Goal: Communication & Community: Share content

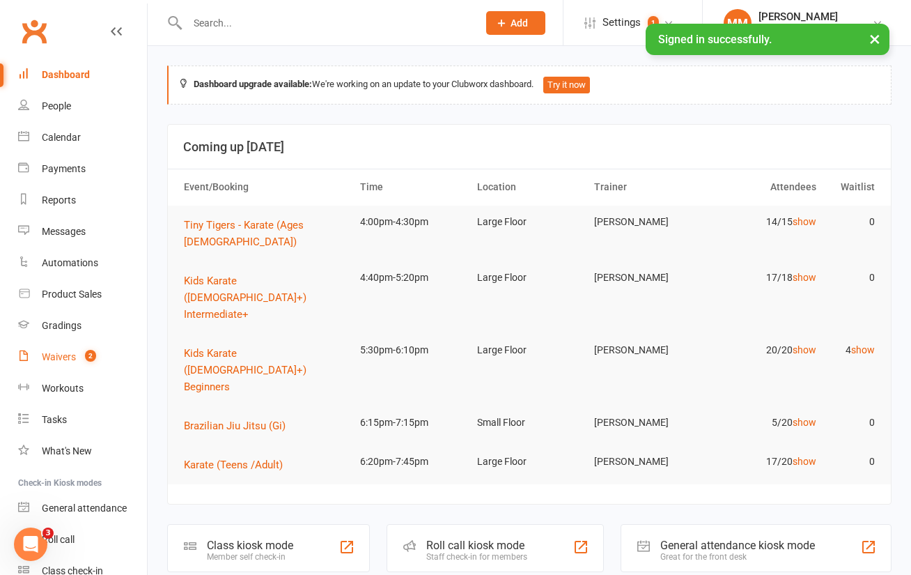
click at [74, 354] on div "Waivers" at bounding box center [59, 356] width 34 height 11
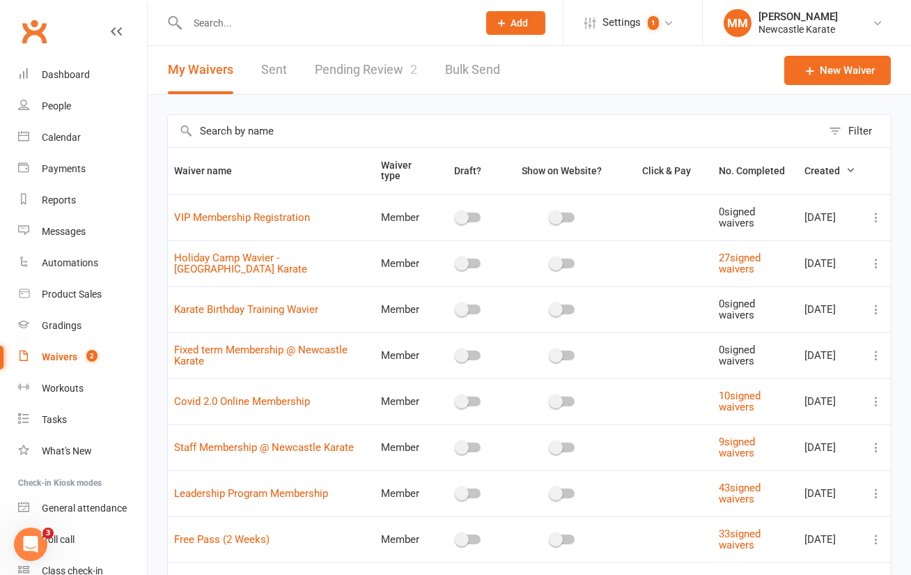
click at [376, 65] on link "Pending Review 2" at bounding box center [366, 70] width 102 height 48
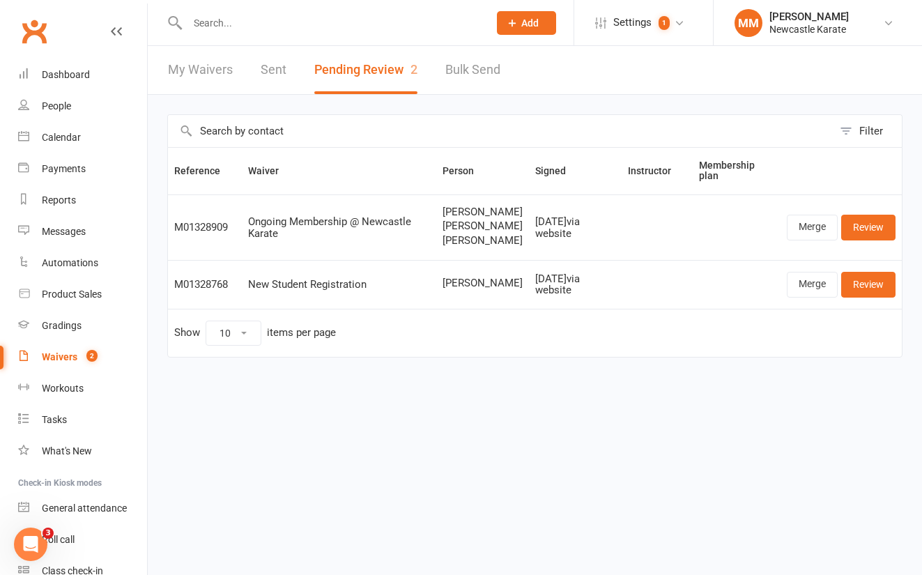
click at [36, 29] on link "Clubworx" at bounding box center [34, 31] width 35 height 35
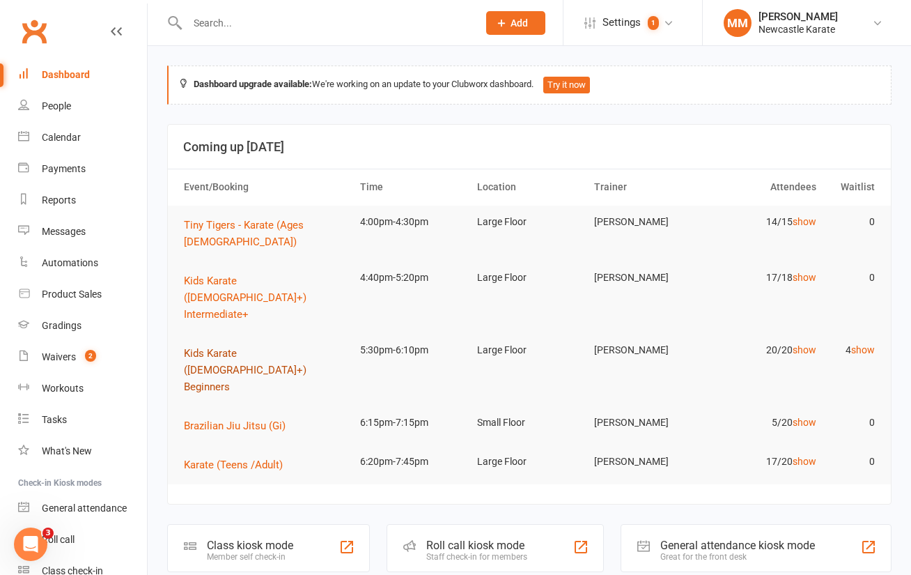
click at [282, 347] on span "Kids Karate ([DEMOGRAPHIC_DATA]+) Beginners" at bounding box center [245, 370] width 123 height 46
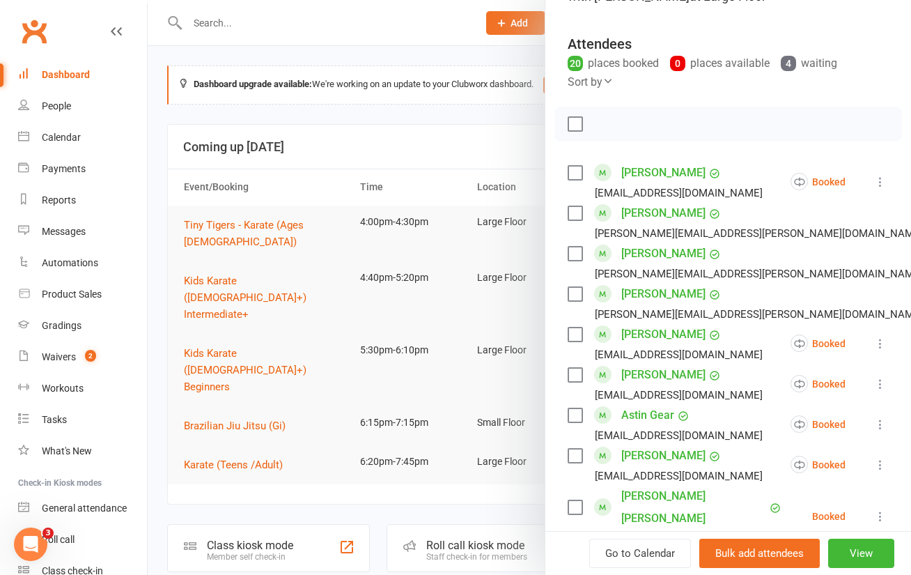
scroll to position [4, 0]
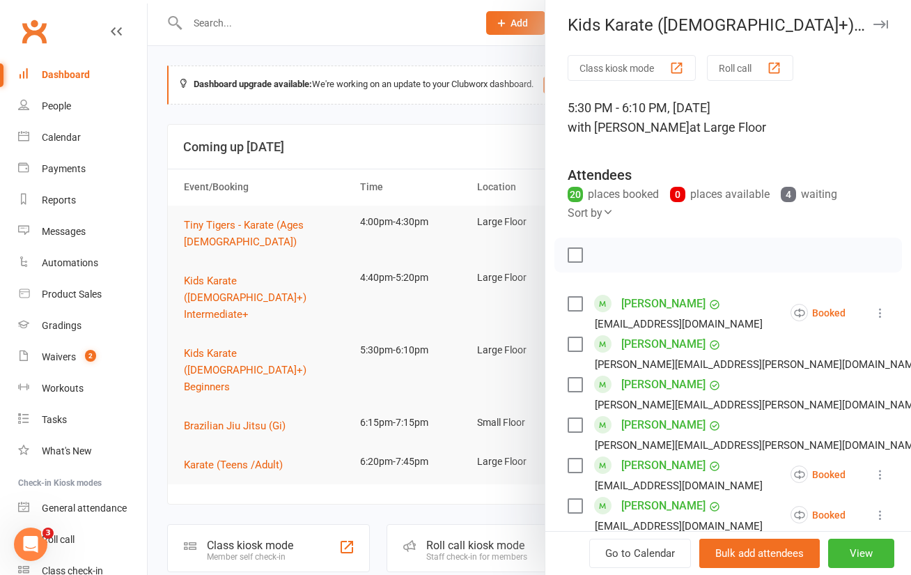
click at [337, 56] on div at bounding box center [530, 287] width 764 height 575
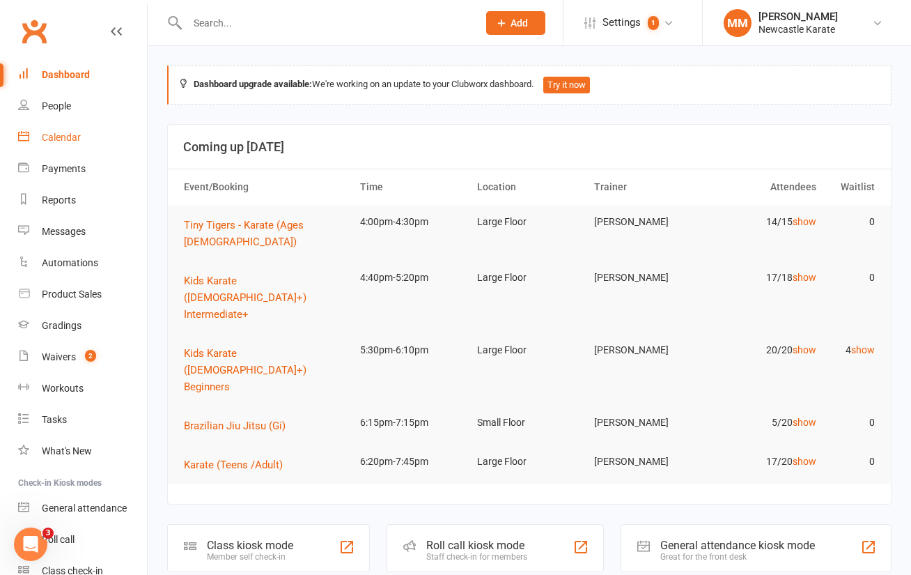
click at [62, 130] on link "Calendar" at bounding box center [82, 137] width 129 height 31
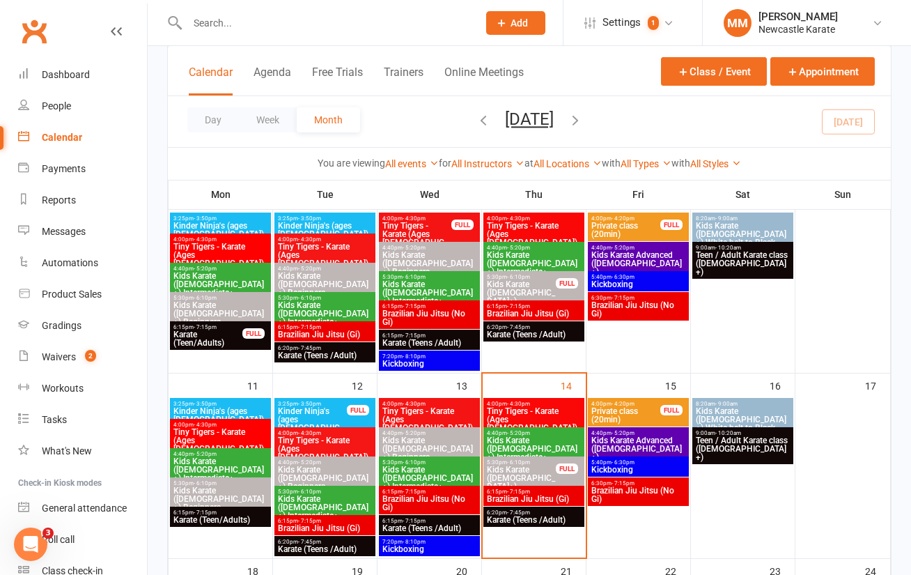
scroll to position [302, 0]
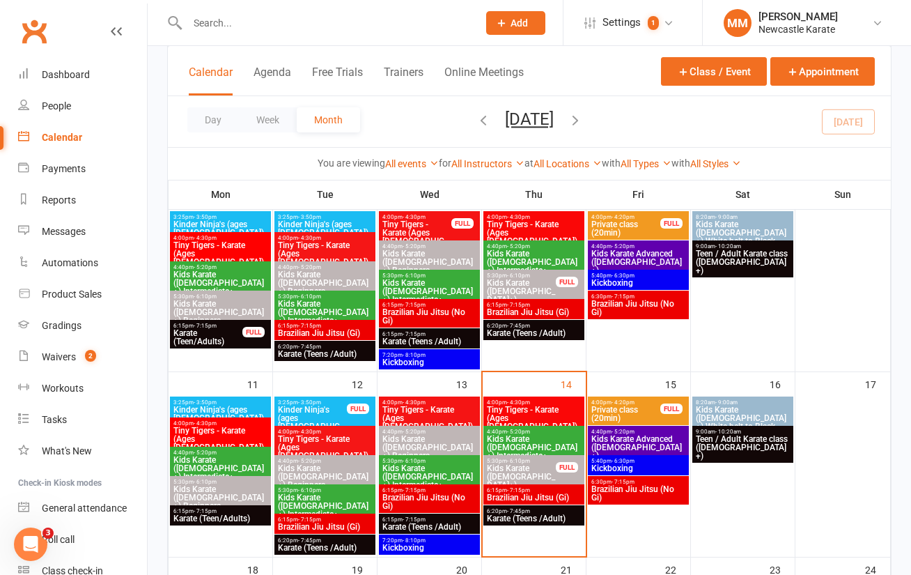
click at [433, 442] on span "Kids Karate ([DEMOGRAPHIC_DATA]+) Beginners" at bounding box center [429, 447] width 95 height 25
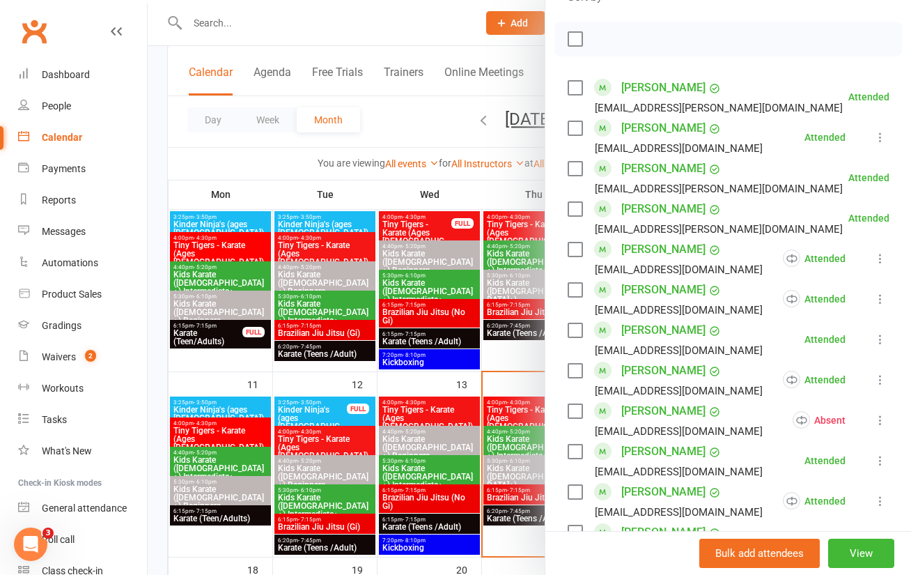
scroll to position [183, 0]
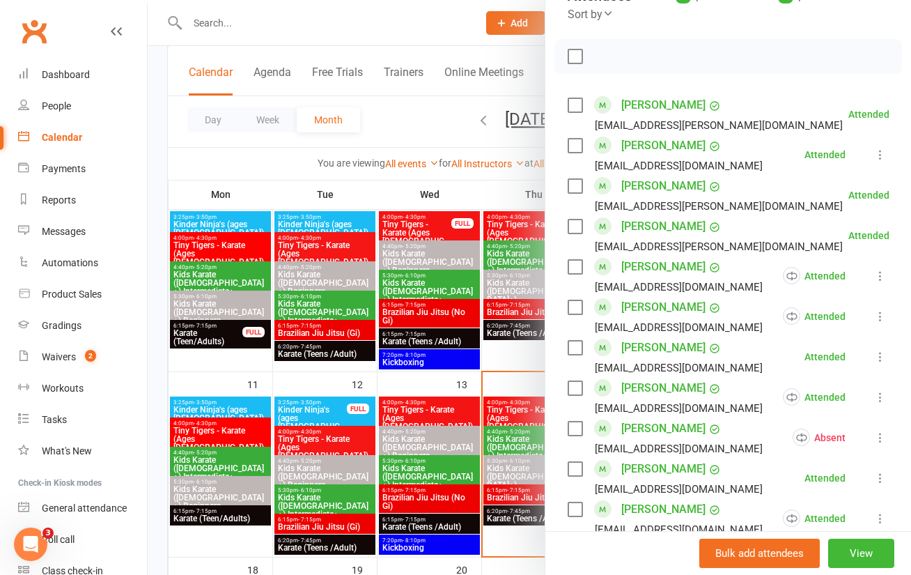
click at [397, 123] on div at bounding box center [530, 287] width 764 height 575
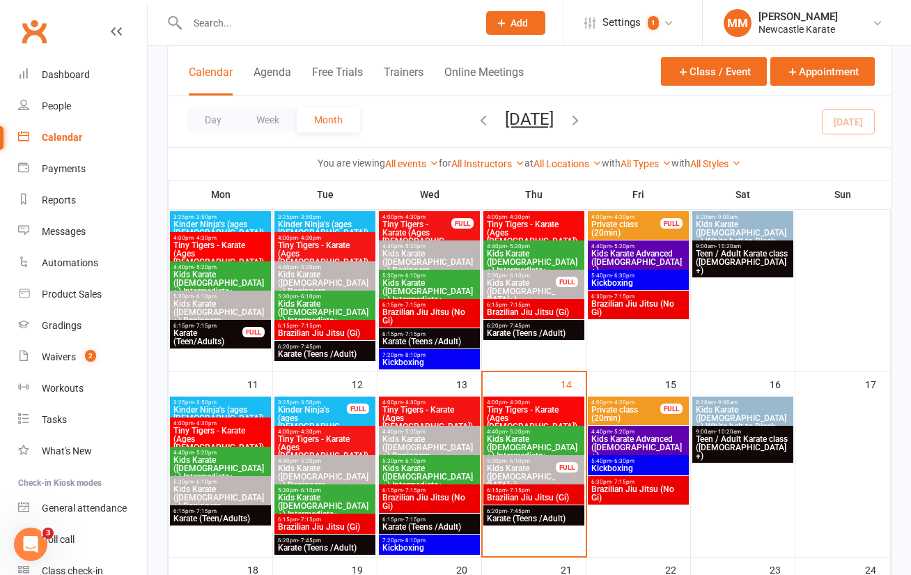
click at [330, 467] on span "Kids Karate ([DEMOGRAPHIC_DATA]+) Beginners" at bounding box center [324, 476] width 95 height 25
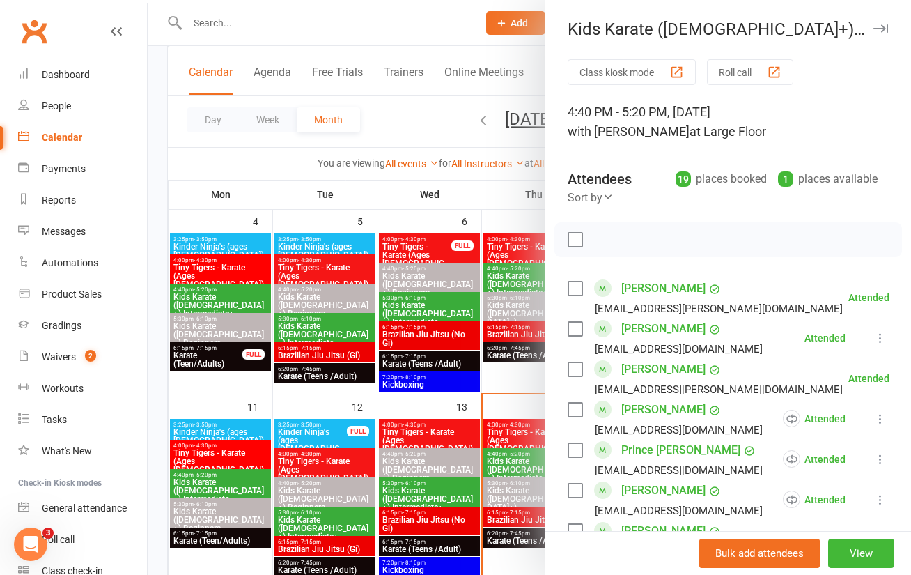
scroll to position [462, 0]
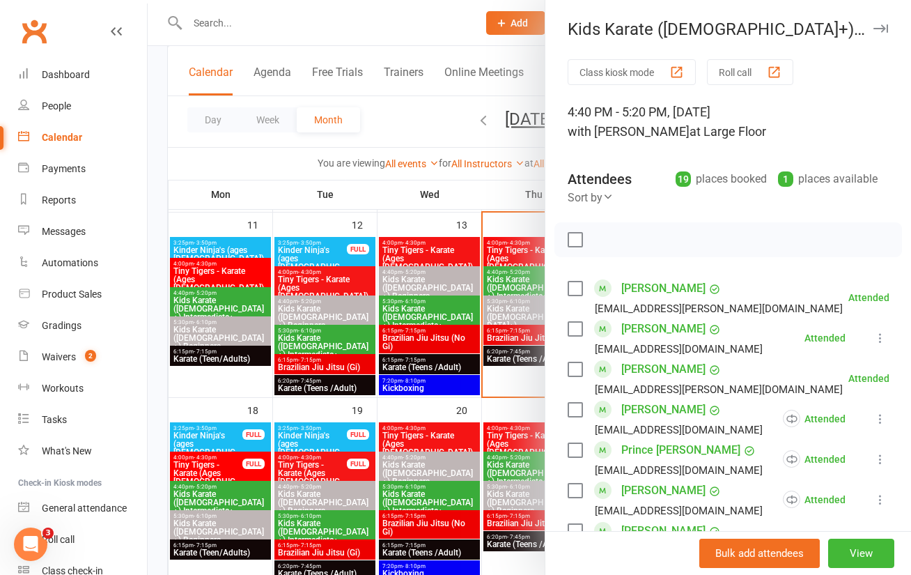
click at [365, 31] on div at bounding box center [530, 287] width 764 height 575
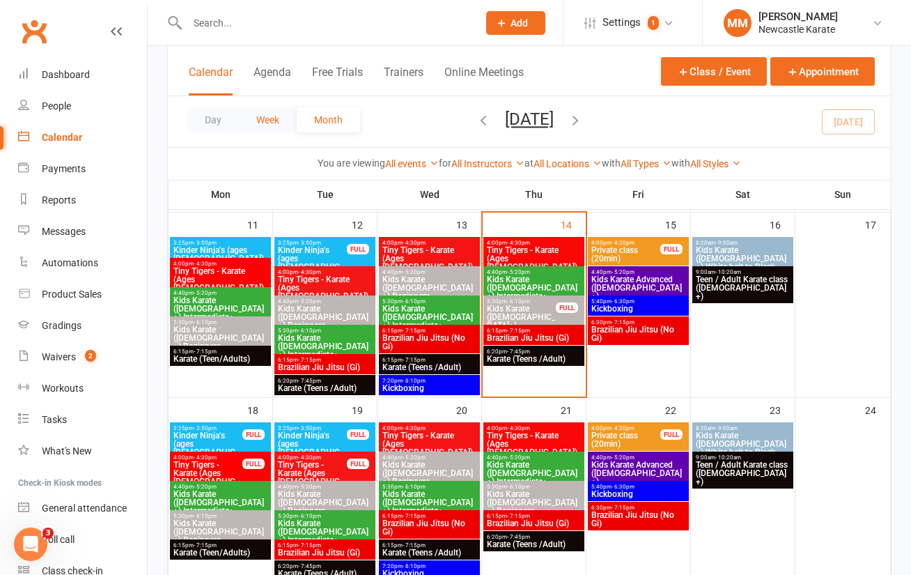
click at [276, 122] on button "Week" at bounding box center [268, 119] width 58 height 25
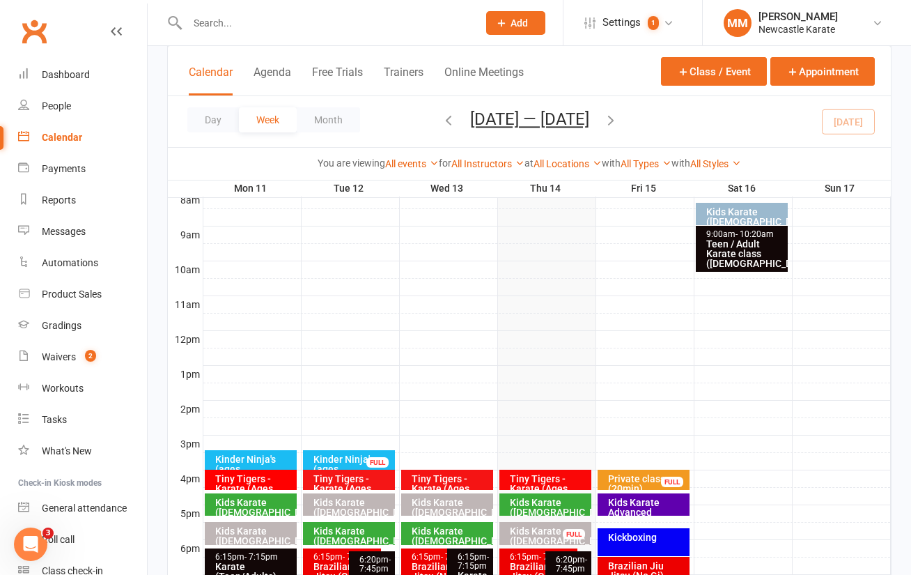
scroll to position [465, 0]
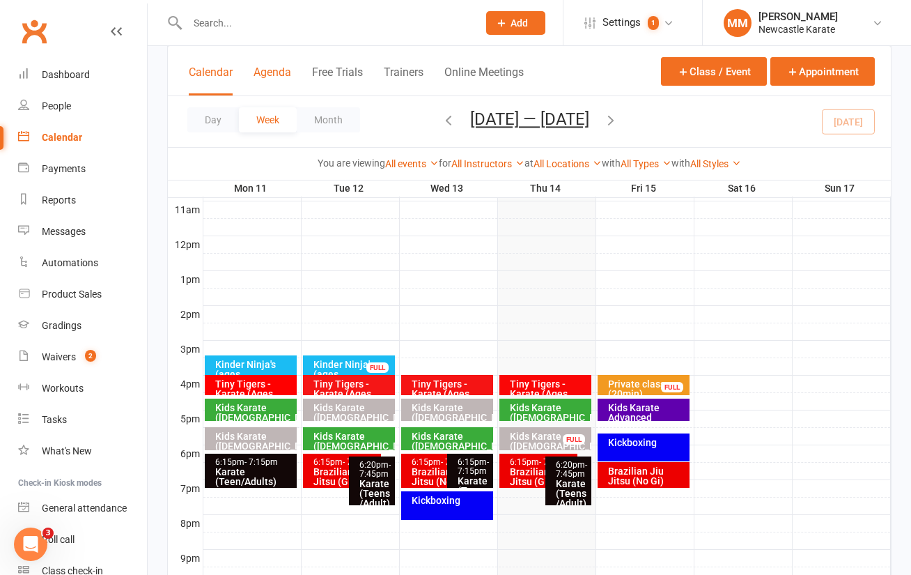
click at [272, 72] on button "Agenda" at bounding box center [273, 80] width 38 height 30
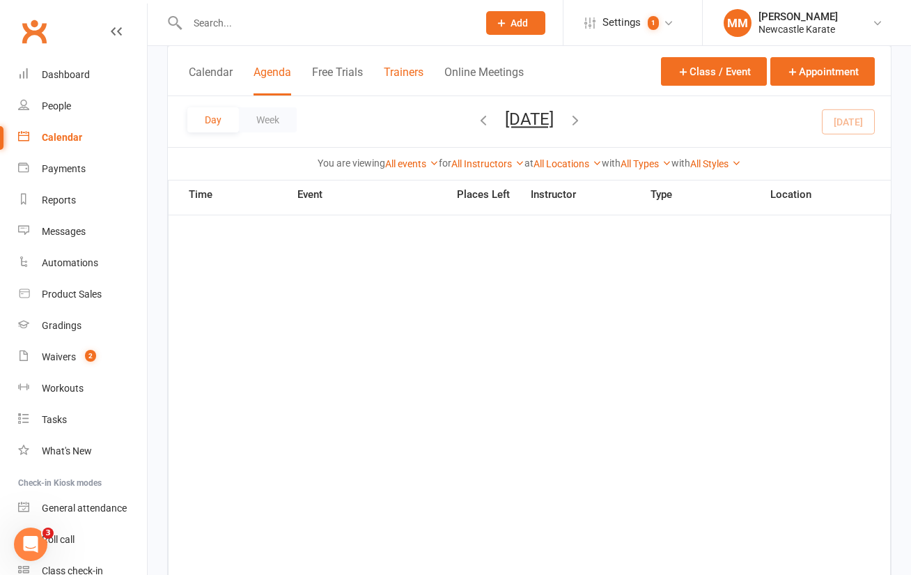
click at [395, 69] on button "Trainers" at bounding box center [404, 80] width 40 height 30
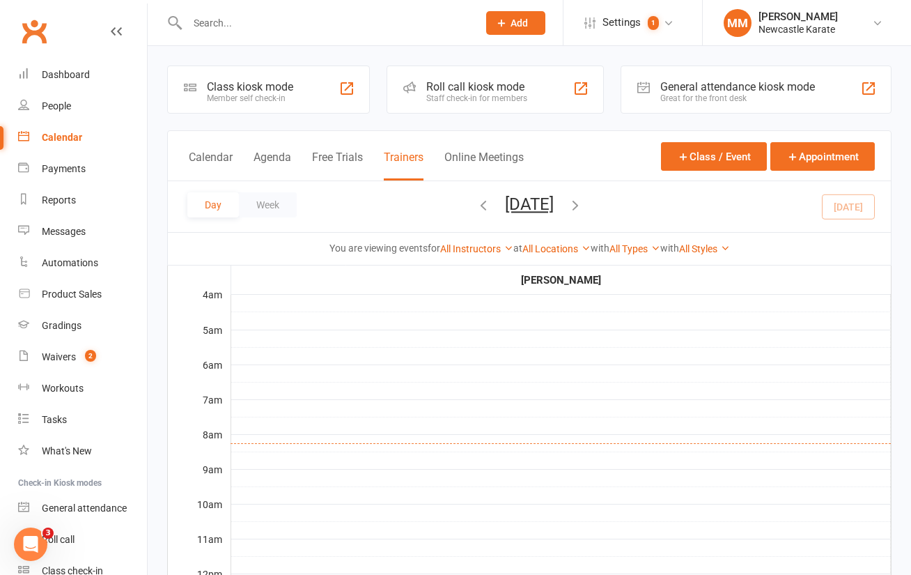
click at [480, 149] on div "Calendar Agenda Free Trials Trainers Online Meetings" at bounding box center [356, 164] width 335 height 31
click at [479, 153] on button "Online Meetings" at bounding box center [483, 165] width 79 height 30
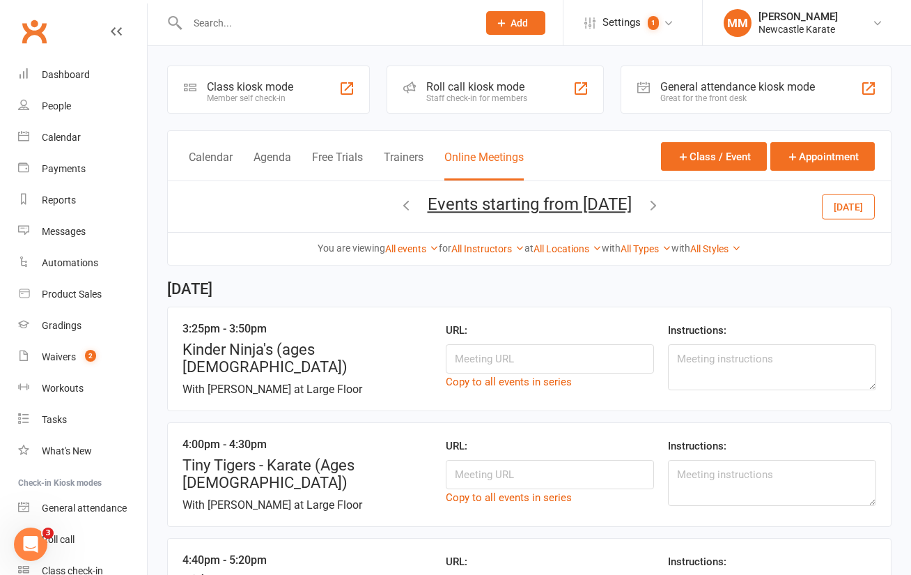
click at [496, 157] on button "Online Meetings" at bounding box center [483, 165] width 79 height 30
click at [198, 155] on button "Calendar" at bounding box center [211, 165] width 44 height 30
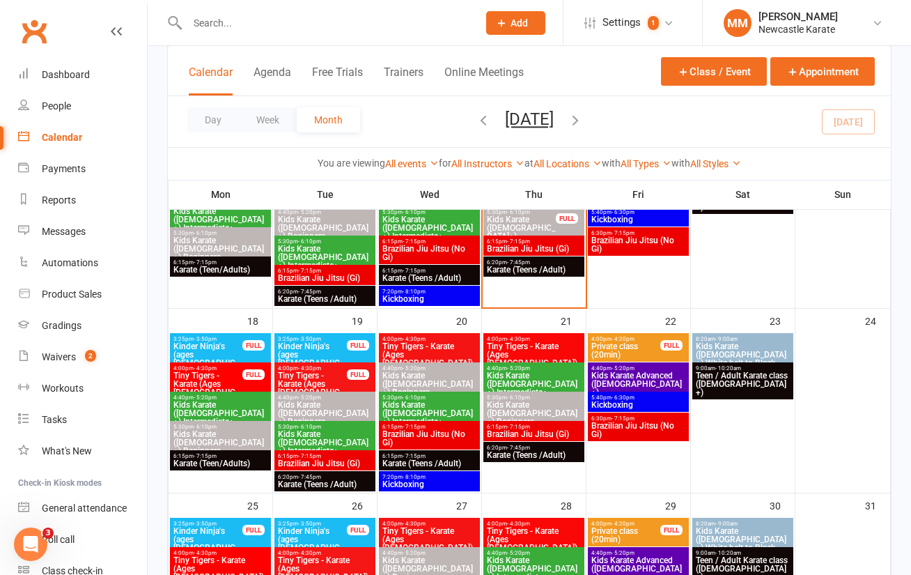
scroll to position [400, 0]
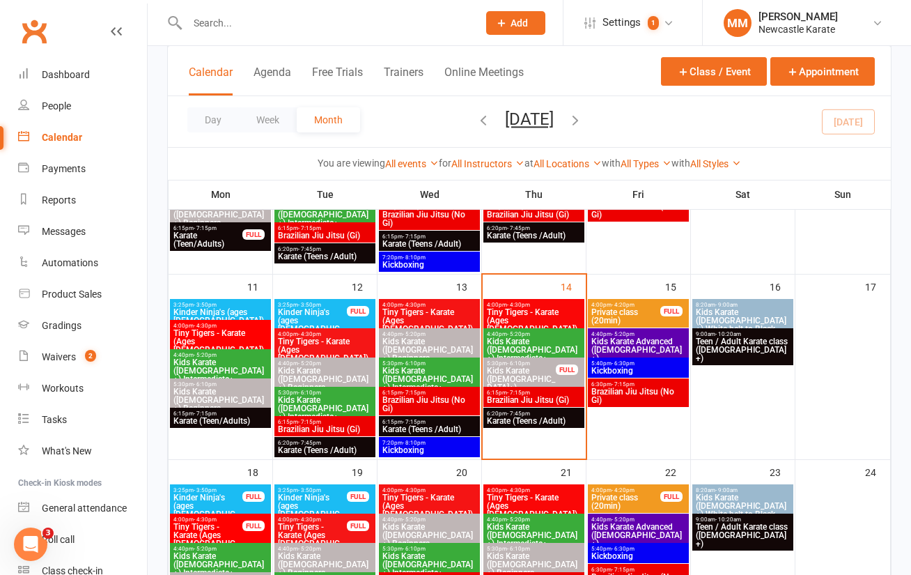
click at [556, 550] on span "5:30pm - 6:10pm" at bounding box center [533, 549] width 95 height 6
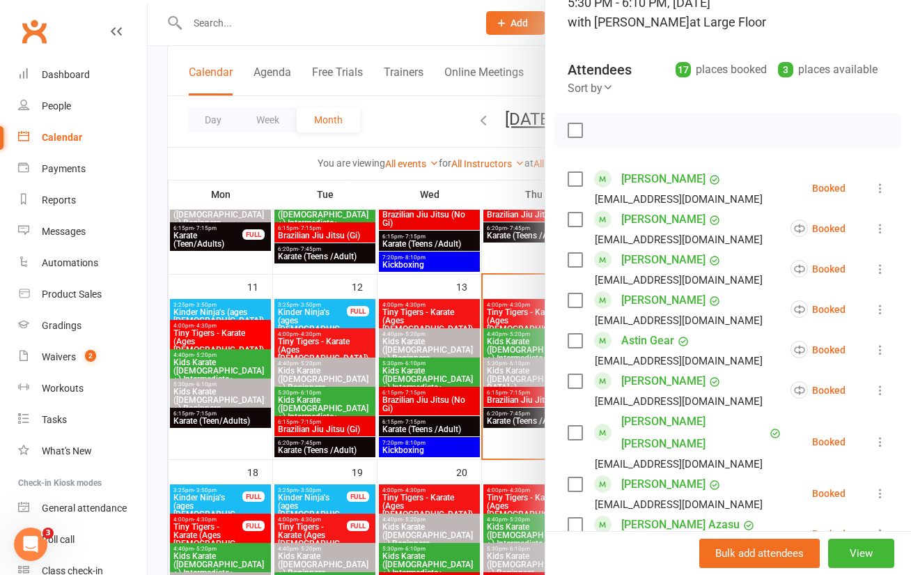
scroll to position [103, 0]
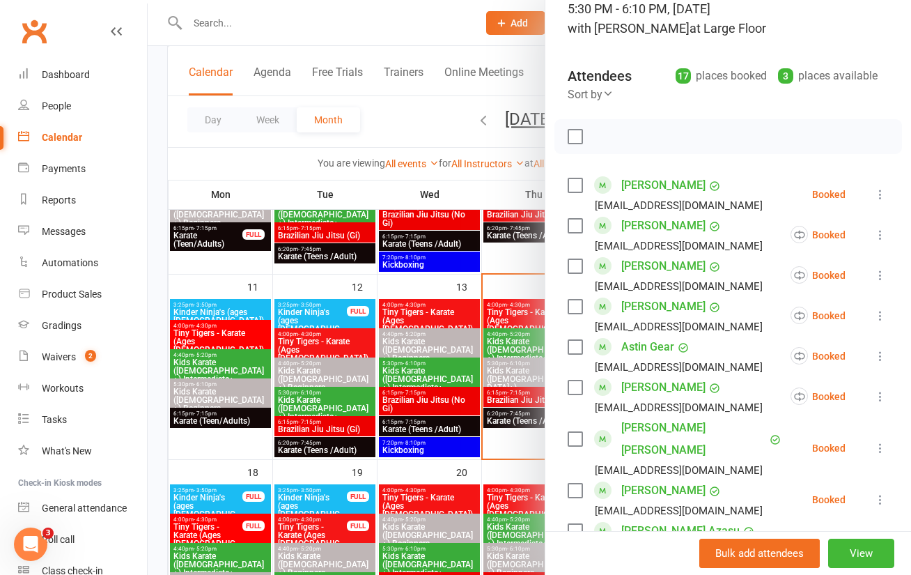
click at [422, 130] on div at bounding box center [530, 287] width 764 height 575
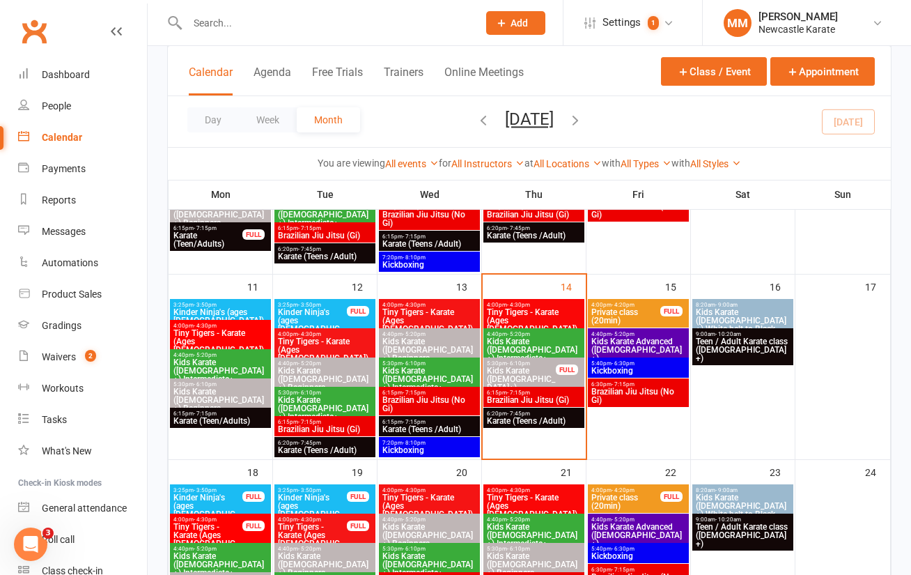
click at [211, 18] on input "text" at bounding box center [325, 23] width 285 height 20
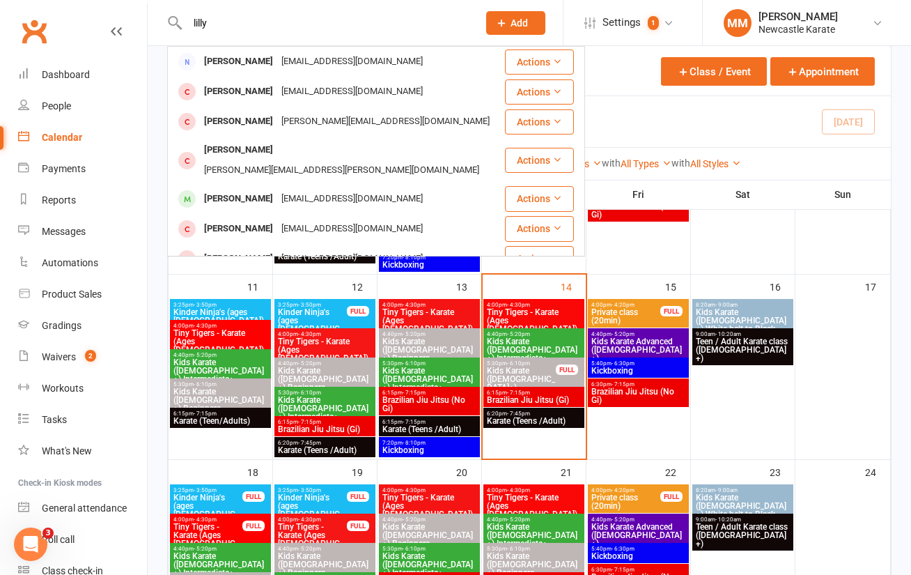
type input "lilly"
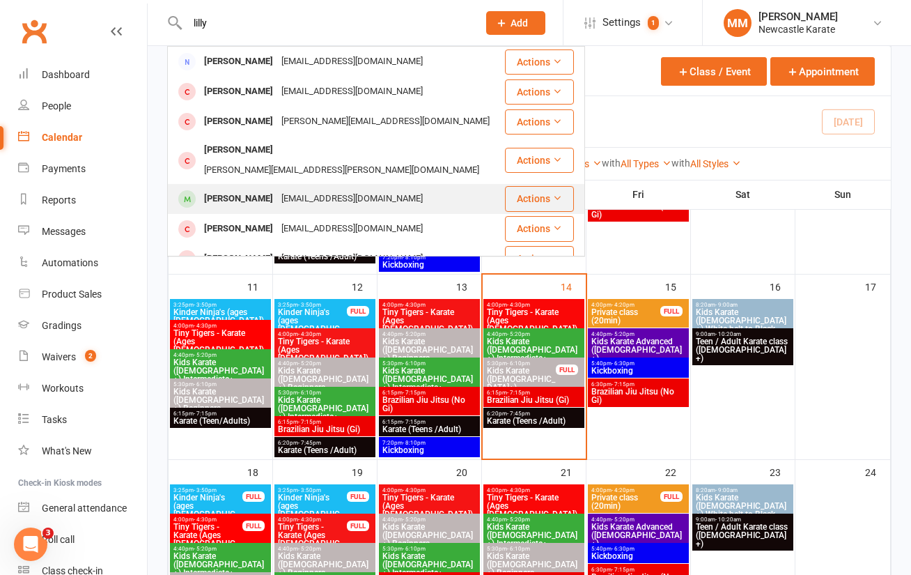
click at [241, 185] on div "Lilly Bartlett 85shell@live.com.au" at bounding box center [336, 199] width 335 height 29
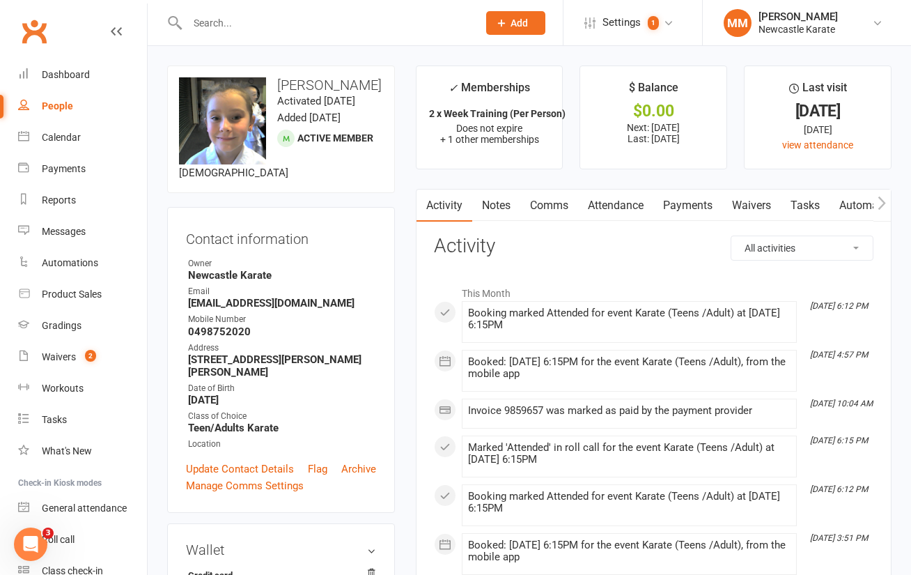
click at [33, 34] on link "Clubworx" at bounding box center [34, 31] width 35 height 35
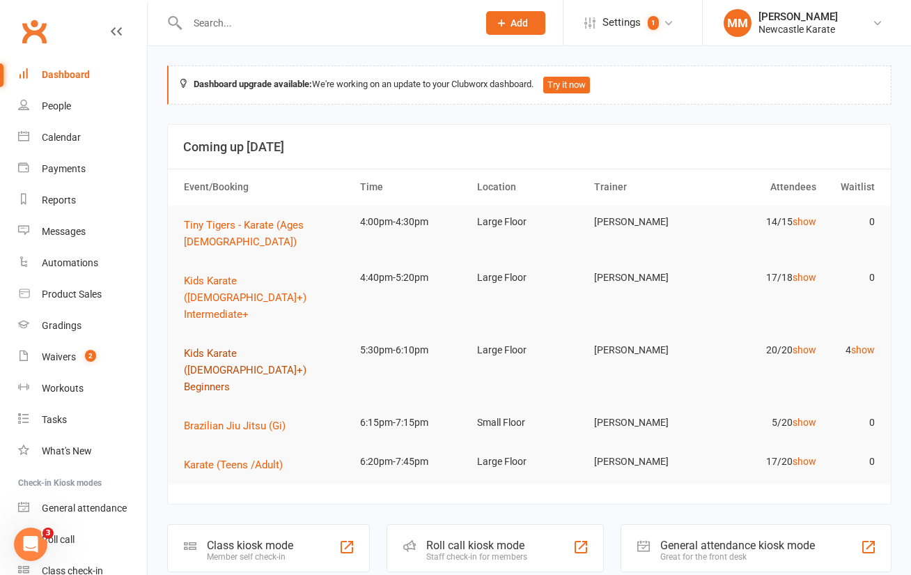
click at [259, 347] on span "Kids Karate ([DEMOGRAPHIC_DATA]+) Beginners" at bounding box center [245, 370] width 123 height 46
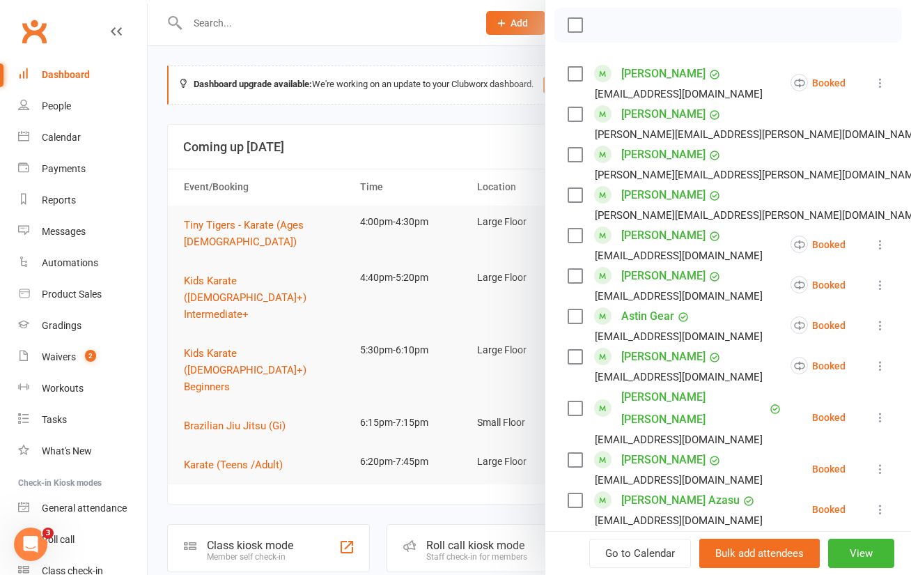
scroll to position [226, 0]
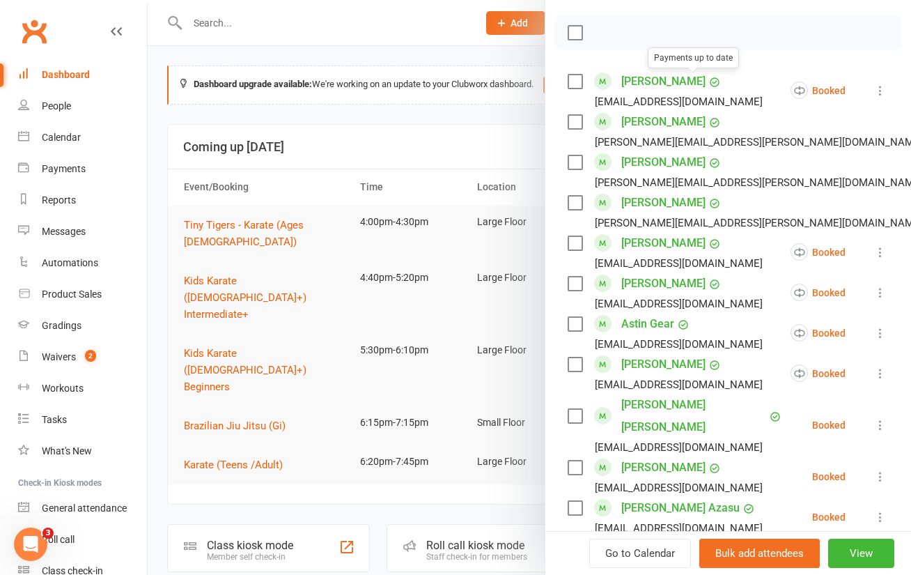
click at [654, 78] on link "Laila Barkley" at bounding box center [663, 81] width 84 height 22
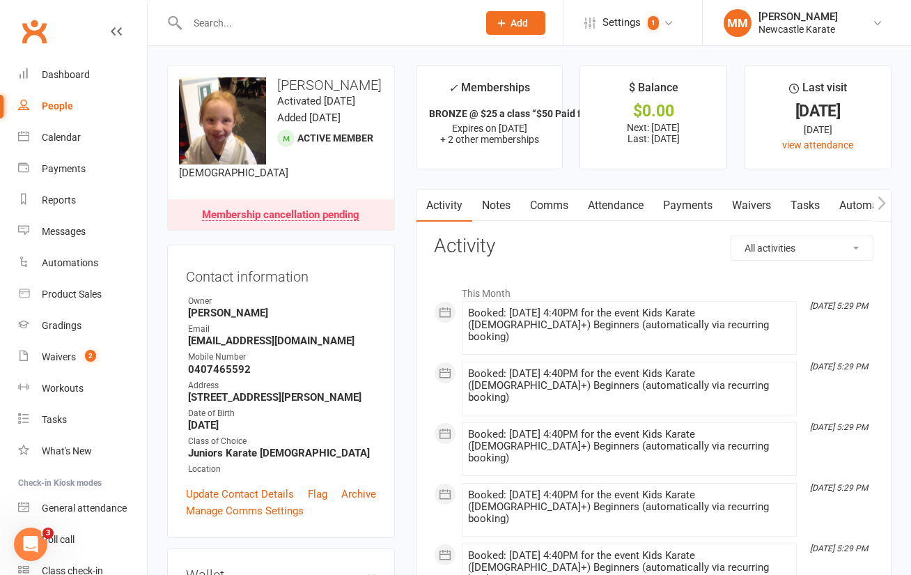
click at [632, 198] on link "Attendance" at bounding box center [615, 206] width 75 height 32
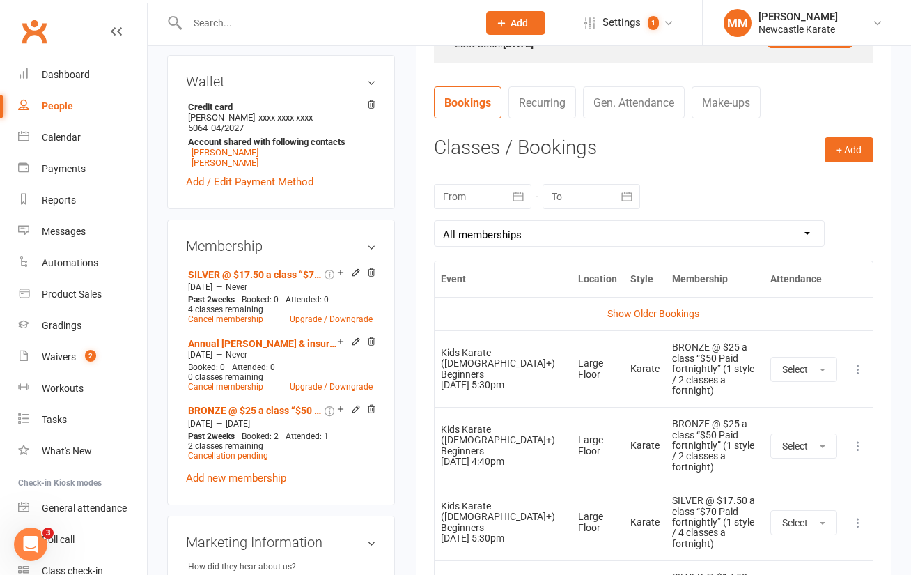
scroll to position [582, 0]
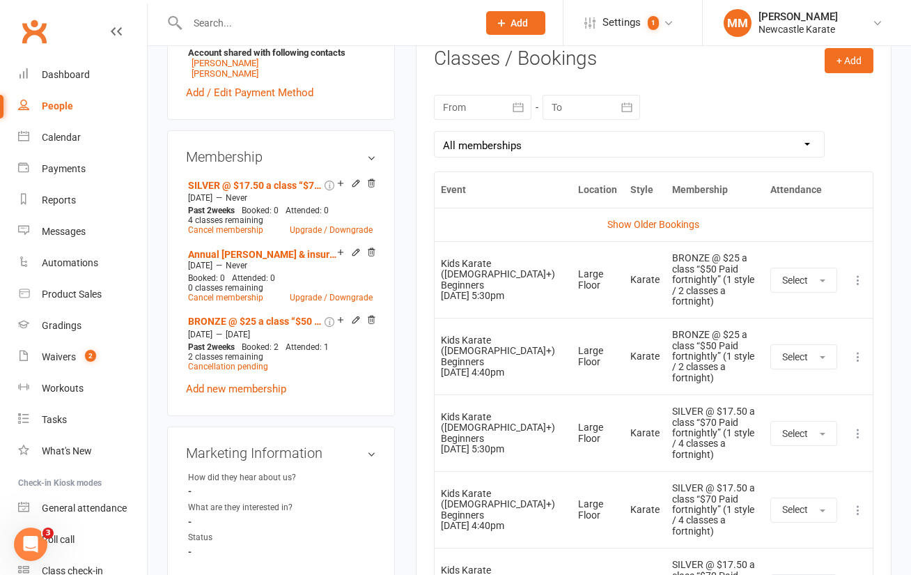
click at [36, 29] on link "Clubworx" at bounding box center [34, 31] width 35 height 35
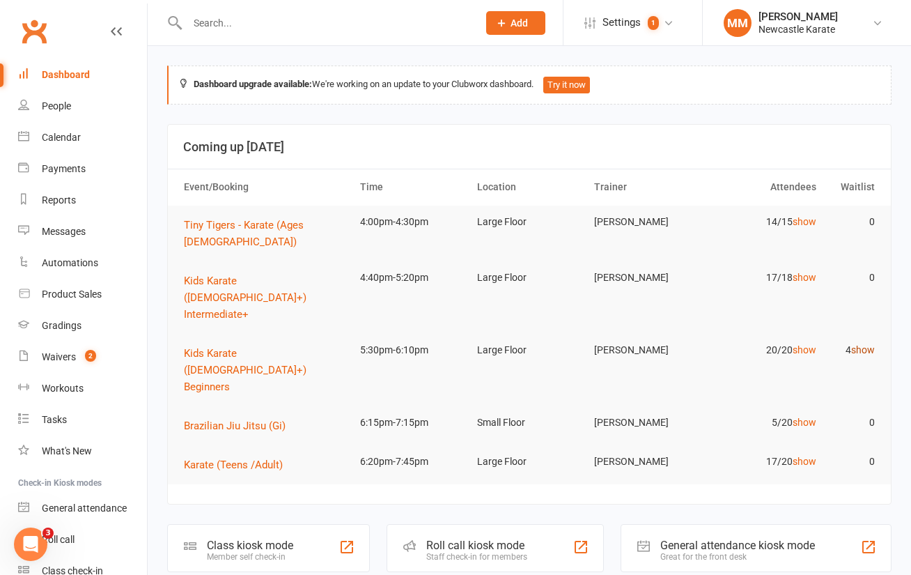
click at [864, 344] on link "show" at bounding box center [863, 349] width 24 height 11
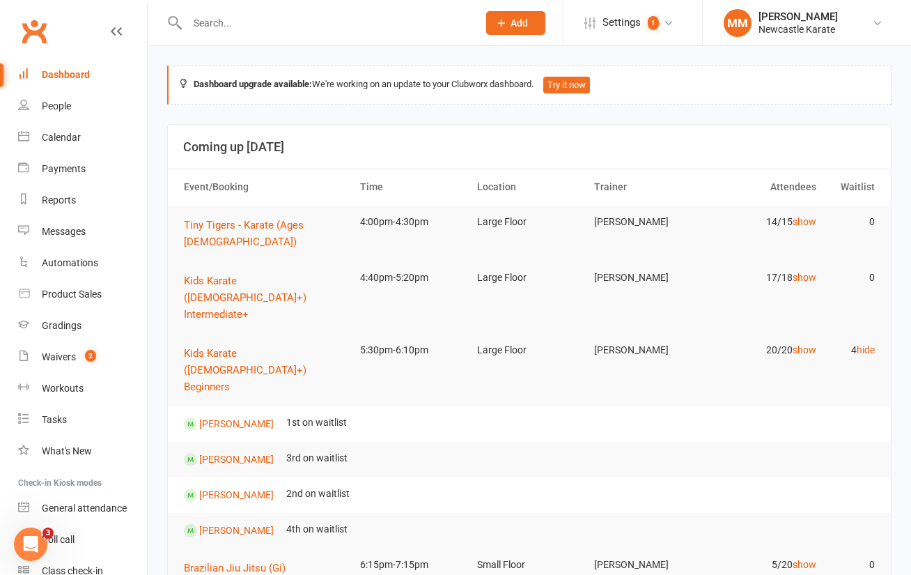
click at [29, 23] on link "Clubworx" at bounding box center [34, 31] width 35 height 35
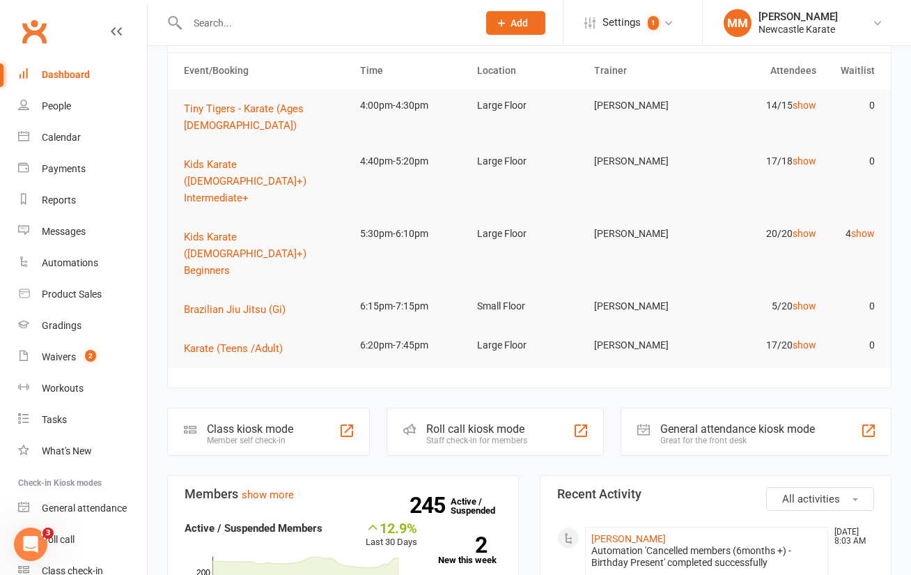
scroll to position [119, 0]
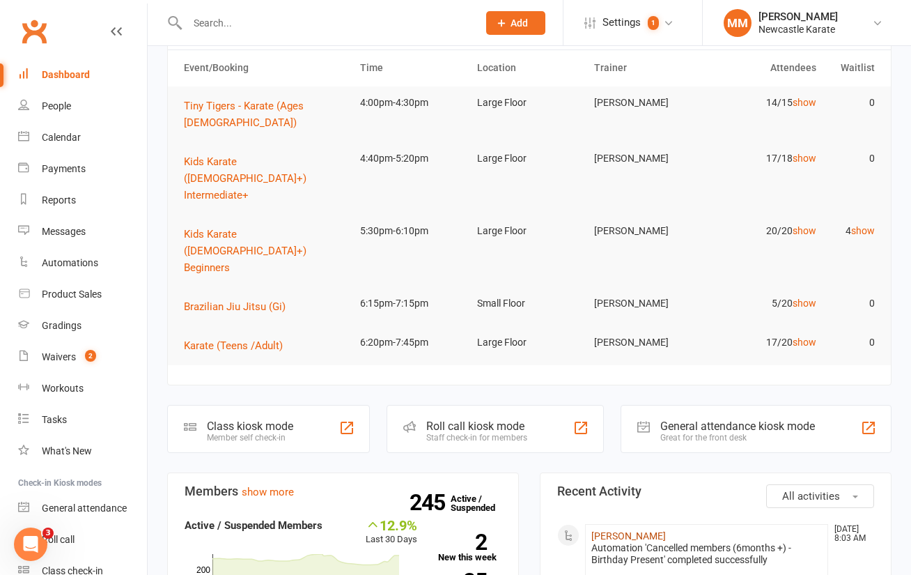
click at [629, 530] on link "[PERSON_NAME]" at bounding box center [628, 535] width 75 height 11
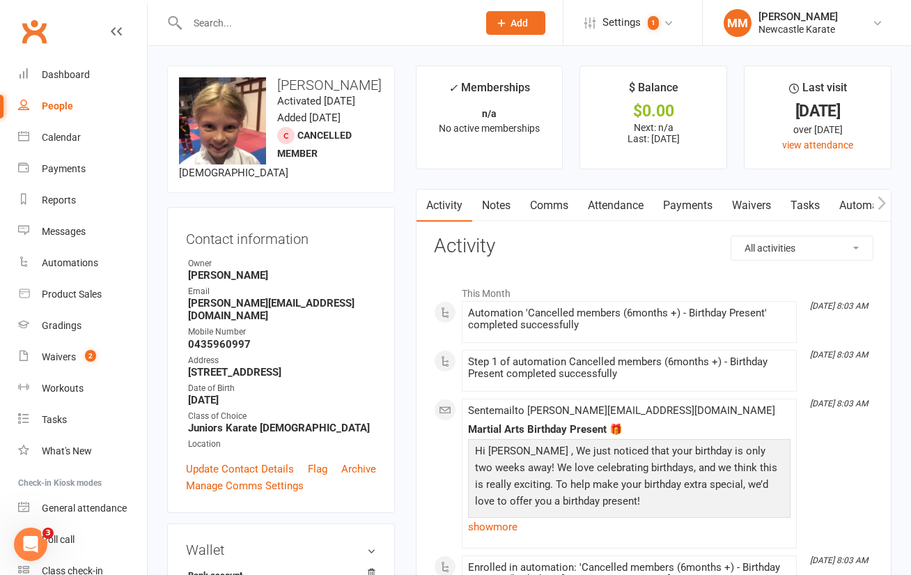
click at [36, 34] on link "Clubworx" at bounding box center [34, 31] width 35 height 35
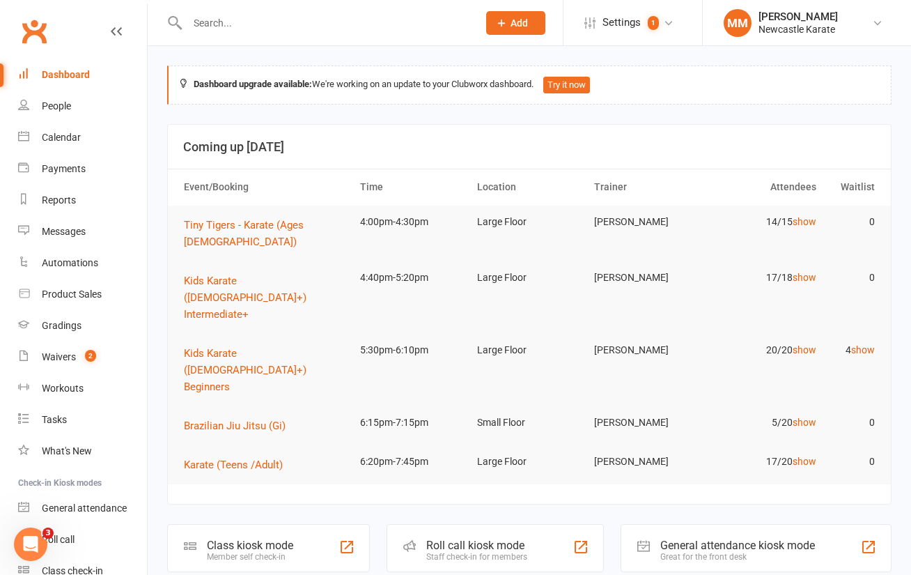
click at [33, 31] on link "Clubworx" at bounding box center [34, 31] width 35 height 35
click at [24, 26] on link "Clubworx" at bounding box center [34, 31] width 35 height 35
click at [62, 194] on div "Reports" at bounding box center [59, 199] width 34 height 11
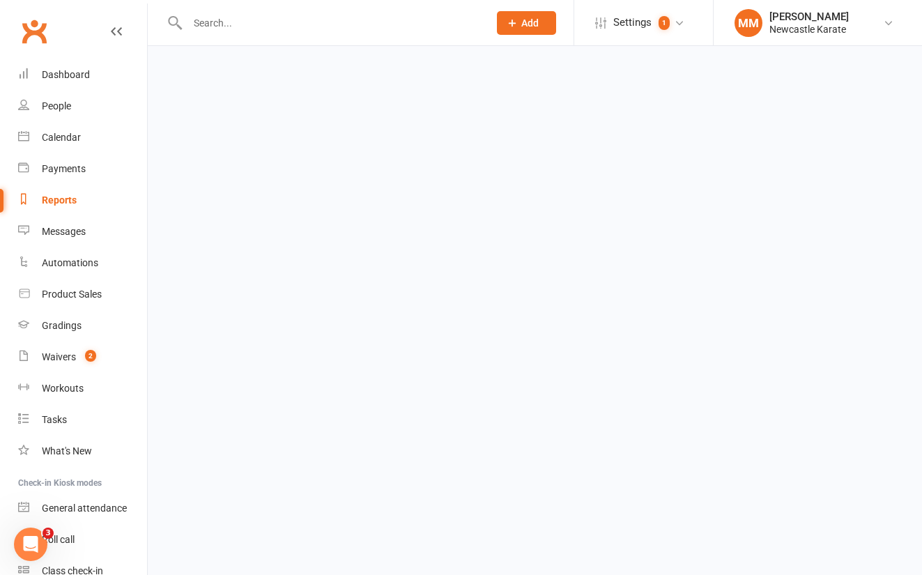
select select "100"
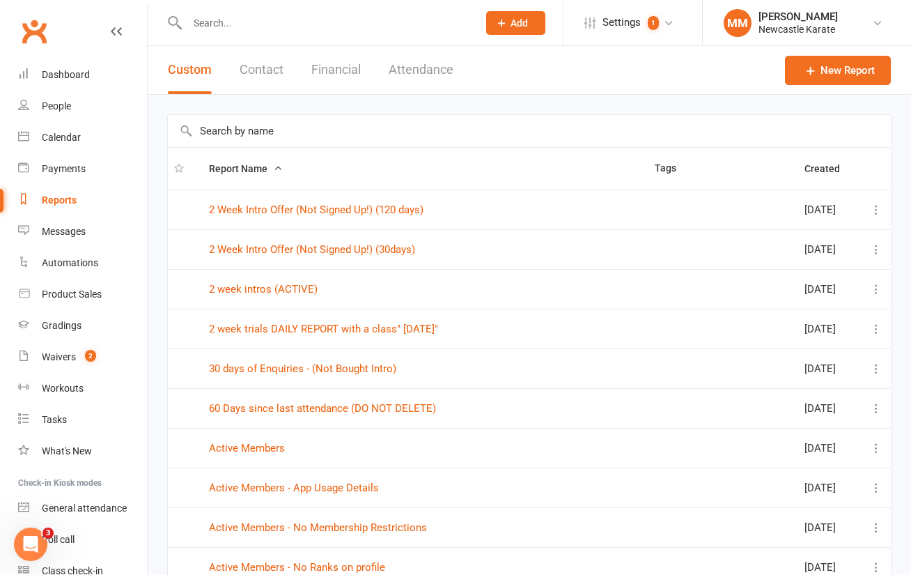
click at [29, 33] on link "Clubworx" at bounding box center [34, 31] width 35 height 35
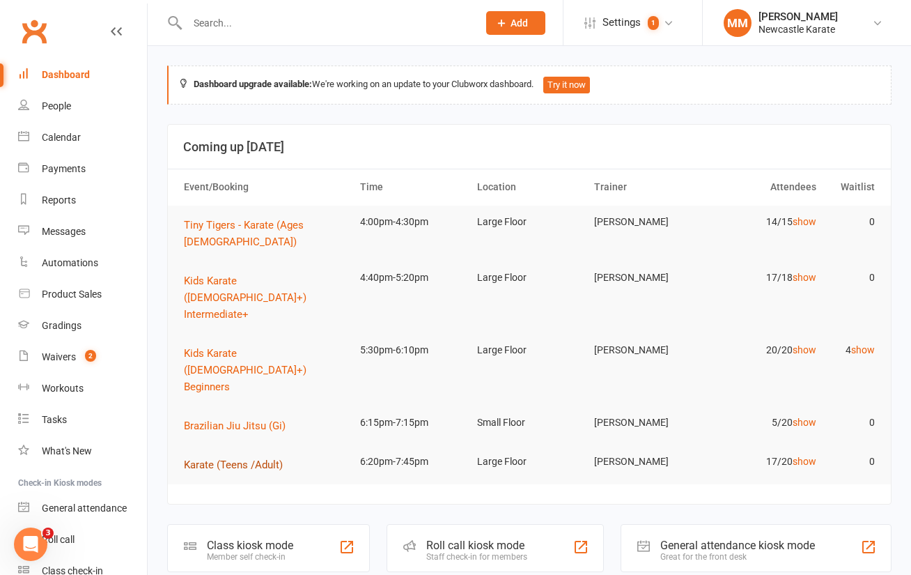
click at [226, 458] on span "Karate (Teens /Adult)" at bounding box center [233, 464] width 99 height 13
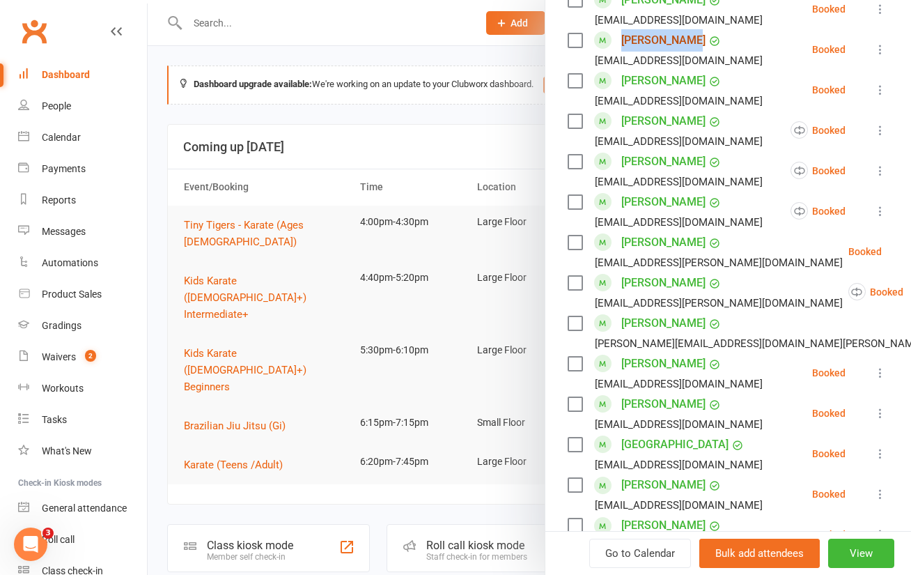
scroll to position [286, 0]
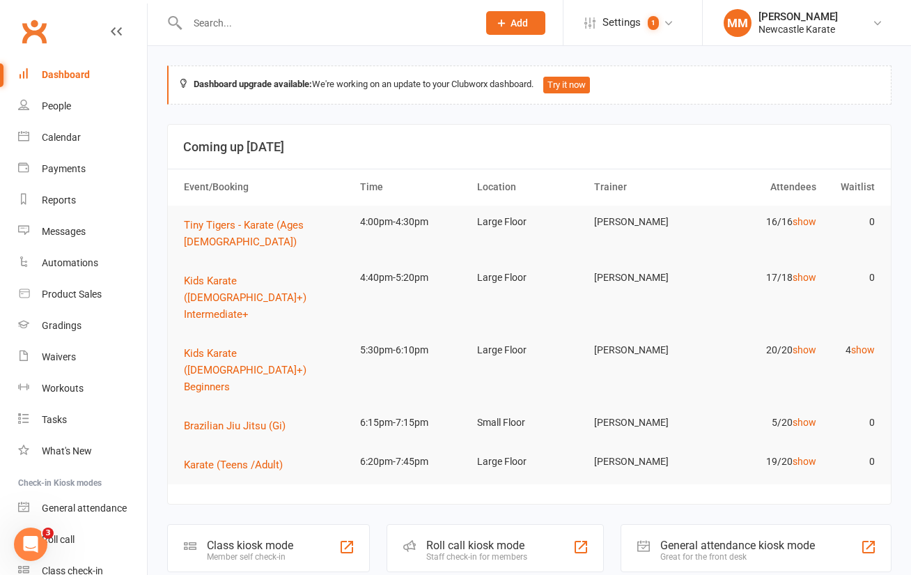
click at [215, 24] on input "text" at bounding box center [325, 23] width 285 height 20
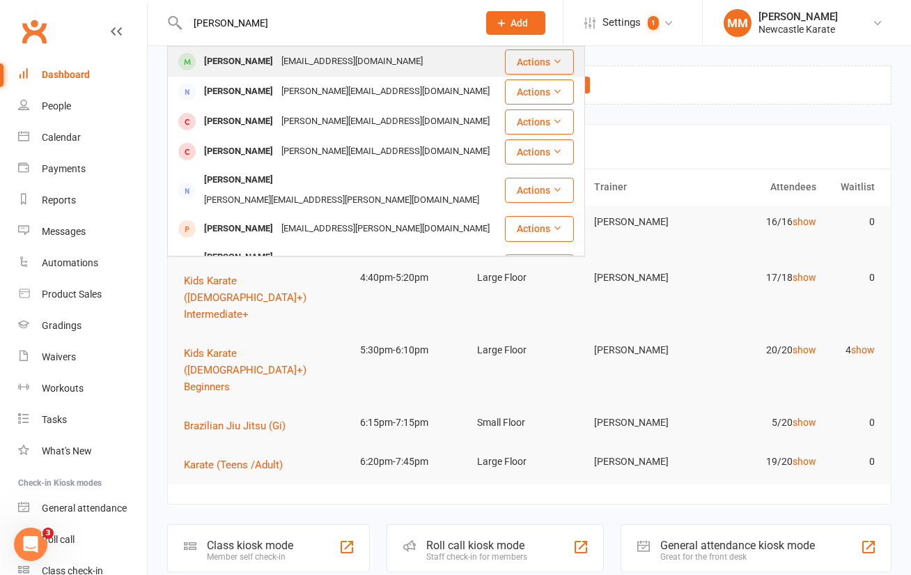
type input "nicholas heck"
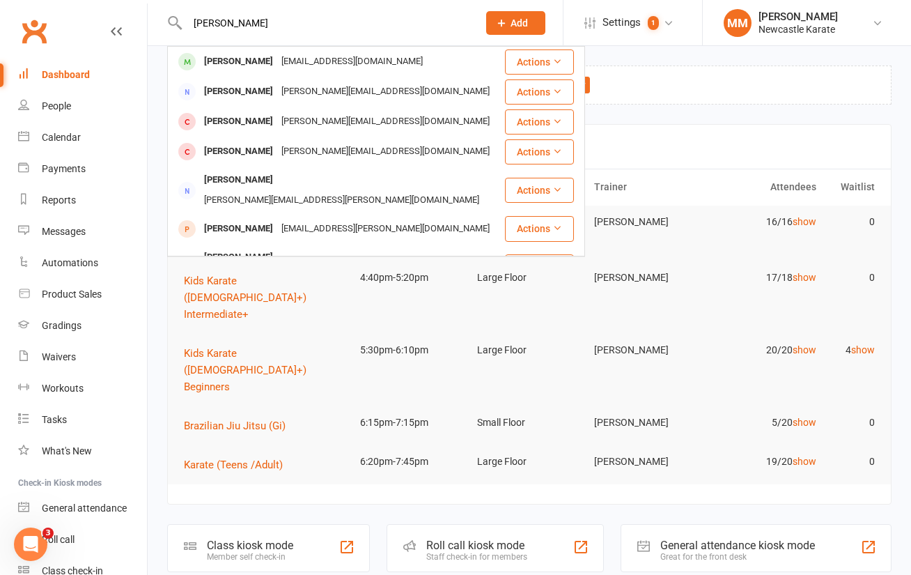
click at [273, 56] on div "Nicholas Heckenberg" at bounding box center [238, 62] width 77 height 20
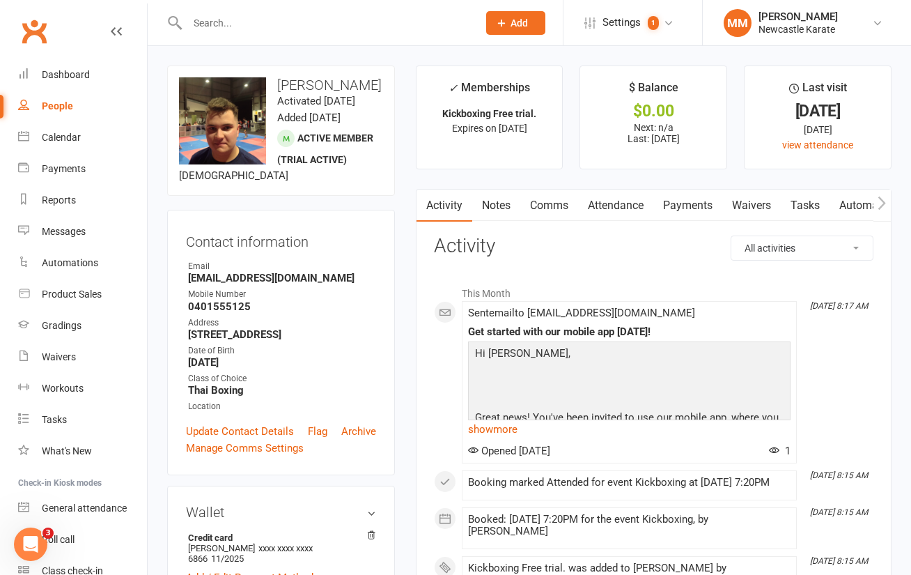
click at [623, 201] on link "Attendance" at bounding box center [615, 206] width 75 height 32
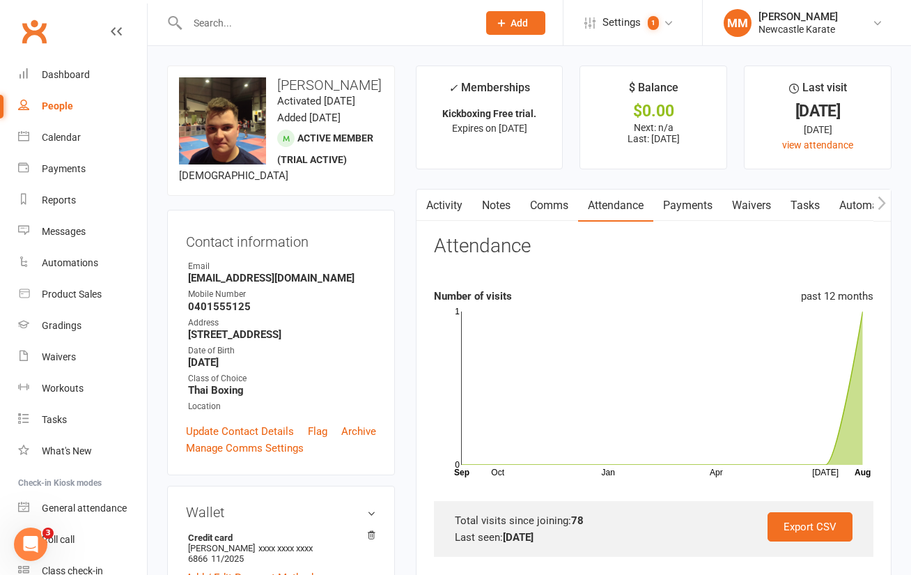
click at [550, 208] on link "Comms" at bounding box center [549, 206] width 58 height 32
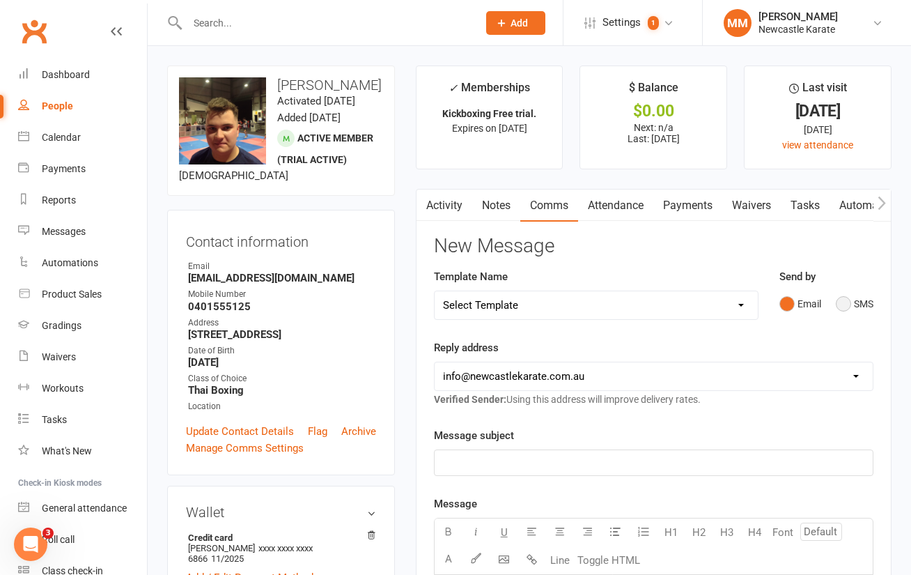
drag, startPoint x: 845, startPoint y: 306, endPoint x: 740, endPoint y: 316, distance: 105.7
click at [845, 306] on button "SMS" at bounding box center [855, 304] width 38 height 26
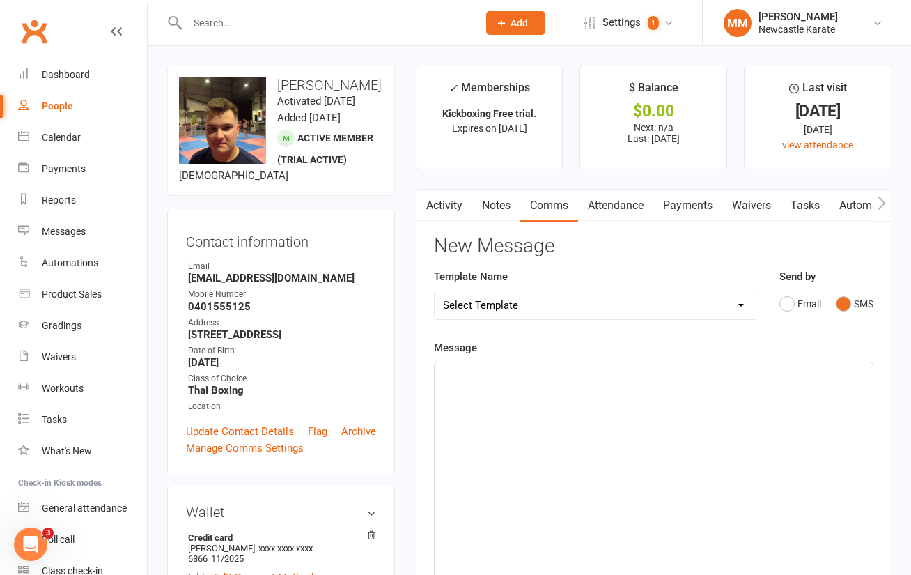
click at [451, 382] on p "﻿" at bounding box center [654, 374] width 422 height 17
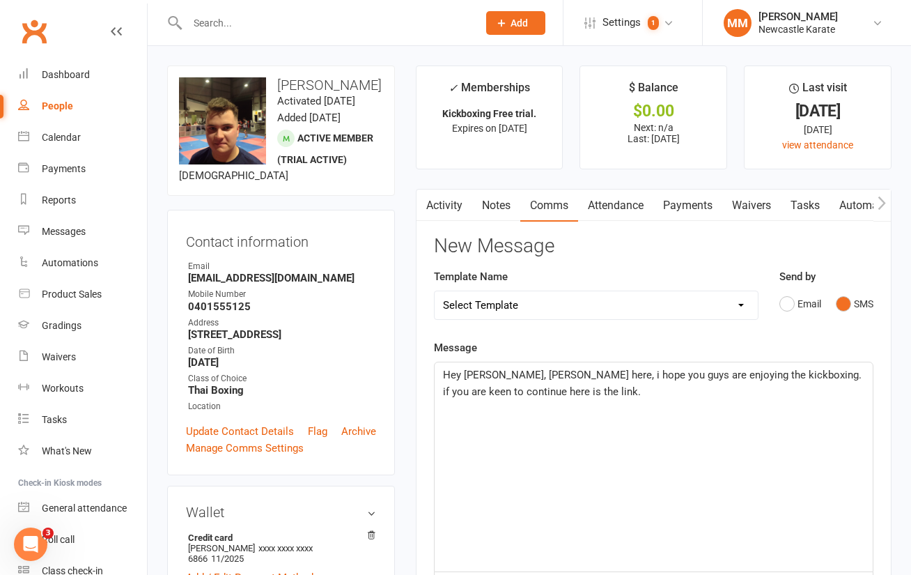
drag, startPoint x: 553, startPoint y: 392, endPoint x: 566, endPoint y: 384, distance: 15.7
click at [554, 392] on span "Hey Nick, Marc here, i hope you guys are enjoying the kickboxing. if you are ke…" at bounding box center [654, 383] width 422 height 29
click at [634, 394] on p "Hey Nick, Marc here, i hope you guys are enjoying the kickboxing. if you are ke…" at bounding box center [654, 382] width 422 height 33
click at [625, 401] on div "Hey Nick, Marc here, i hope you guys are enjoying the kickboxing. if you are ke…" at bounding box center [654, 466] width 438 height 209
drag, startPoint x: 566, startPoint y: 394, endPoint x: 581, endPoint y: 388, distance: 16.6
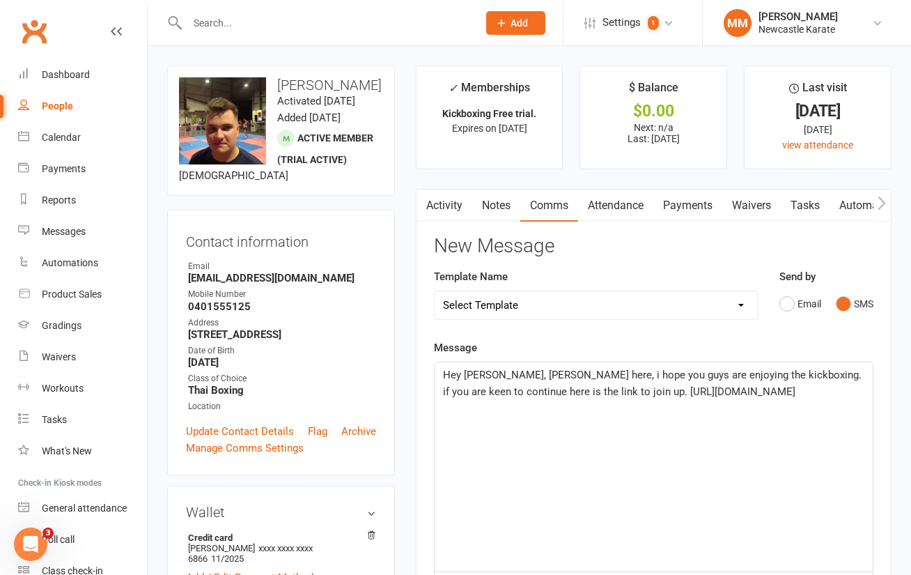
click at [566, 394] on span "Hey Nick, Marc here, i hope you guys are enjoying the kickboxing. if you are ke…" at bounding box center [654, 383] width 422 height 29
click at [614, 389] on span "Hey Nick, Marc here, i hope you guys are enjoying the kickboxing. if you are ke…" at bounding box center [654, 383] width 422 height 29
click at [709, 392] on span "Hey Nick, Marc here, i hope you guys are enjoying the kickboxing. if you are ke…" at bounding box center [654, 392] width 422 height 46
click at [519, 410] on span "Hey Nick, Marc here, i hope you guys are enjoying the kickboxing. if you are ke…" at bounding box center [654, 392] width 422 height 46
drag, startPoint x: 516, startPoint y: 409, endPoint x: 537, endPoint y: 410, distance: 21.6
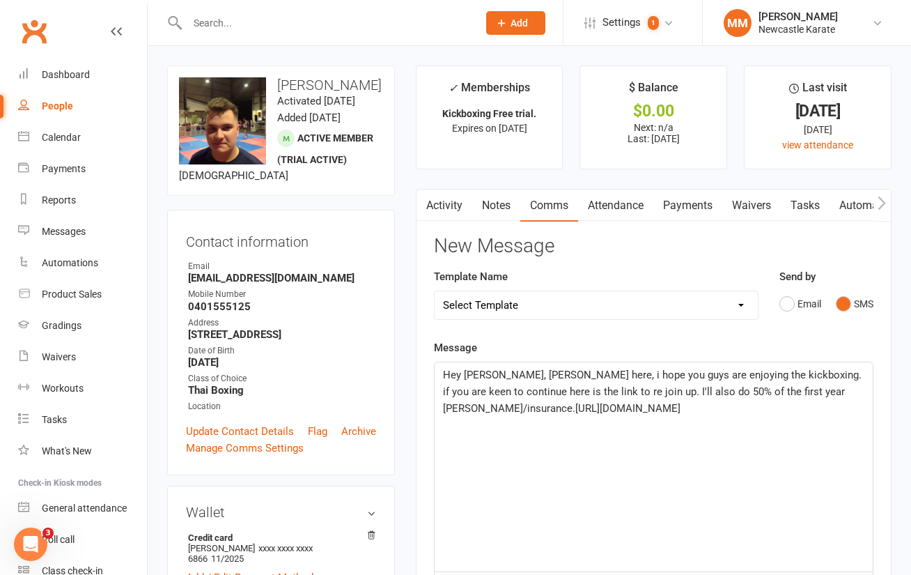
click at [516, 409] on span "Hey Nick, Marc here, i hope you guys are enjoying the kickboxing. if you are ke…" at bounding box center [654, 392] width 422 height 46
click at [828, 392] on span "Hey Nick, Marc here, i hope you guys are enjoying the kickboxing. if you are ke…" at bounding box center [654, 392] width 422 height 46
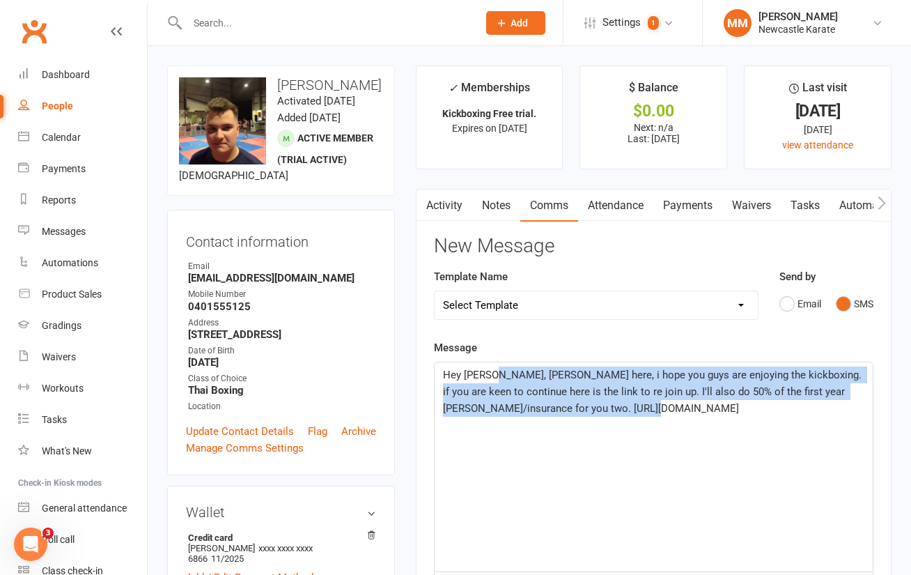
drag, startPoint x: 642, startPoint y: 403, endPoint x: 493, endPoint y: 378, distance: 151.3
click at [493, 378] on p "Hey Nick, Marc here, i hope you guys are enjoying the kickboxing. if you are ke…" at bounding box center [654, 391] width 422 height 50
copy span "Marc here, i hope you guys are enjoying the kickboxing. if you are keen to cont…"
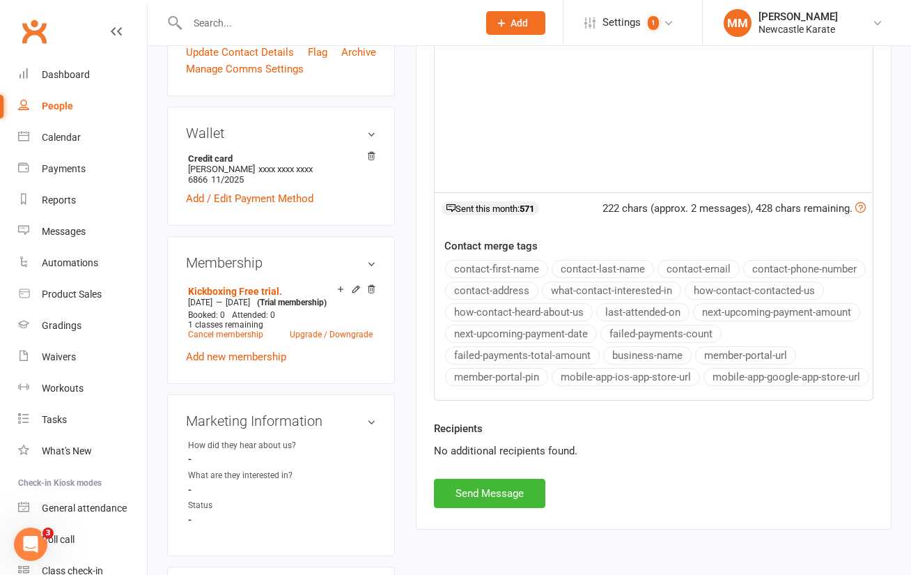
scroll to position [422, 0]
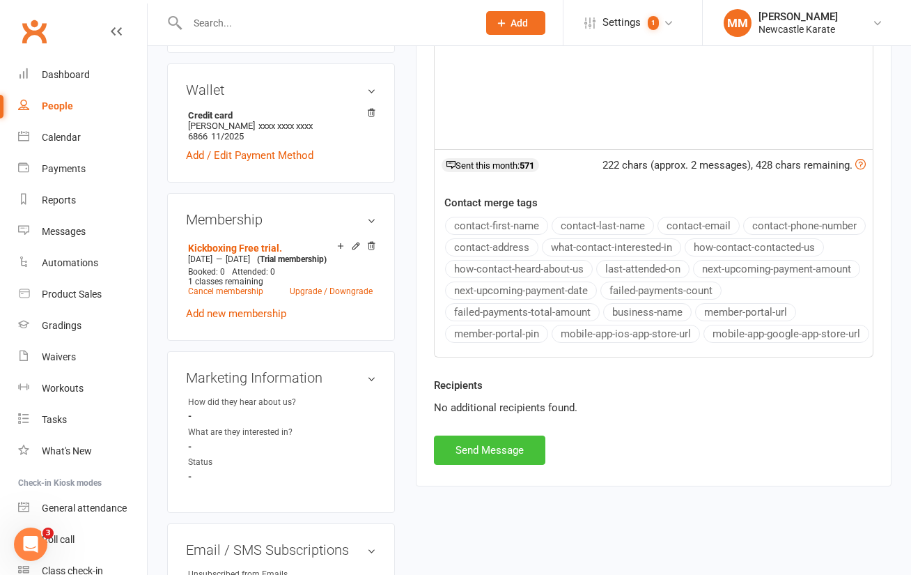
click at [521, 463] on button "Send Message" at bounding box center [489, 449] width 111 height 29
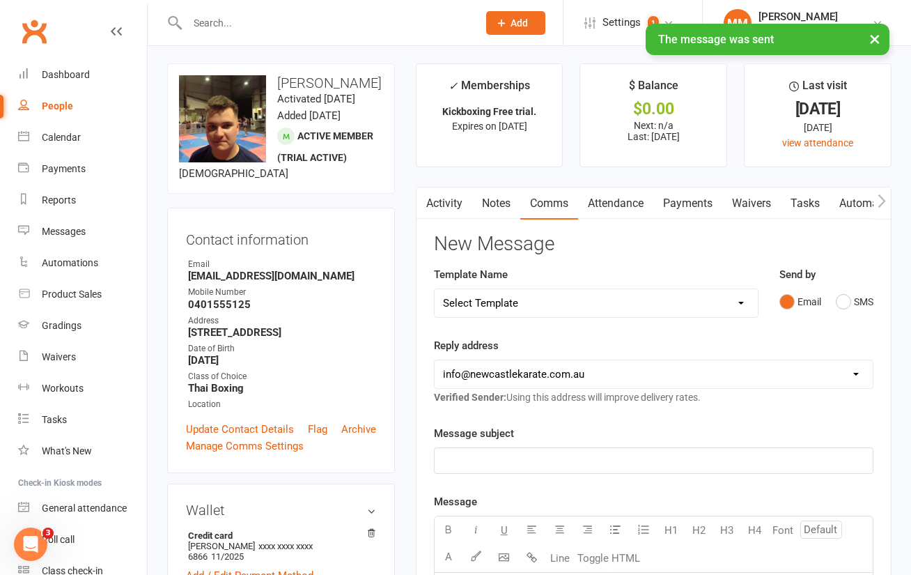
scroll to position [0, 0]
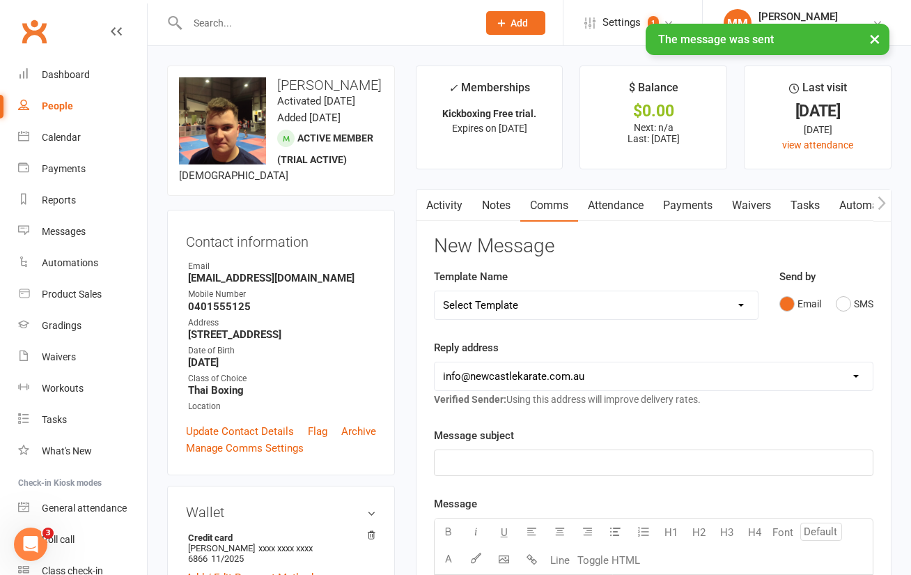
click at [223, 20] on input "text" at bounding box center [325, 23] width 285 height 20
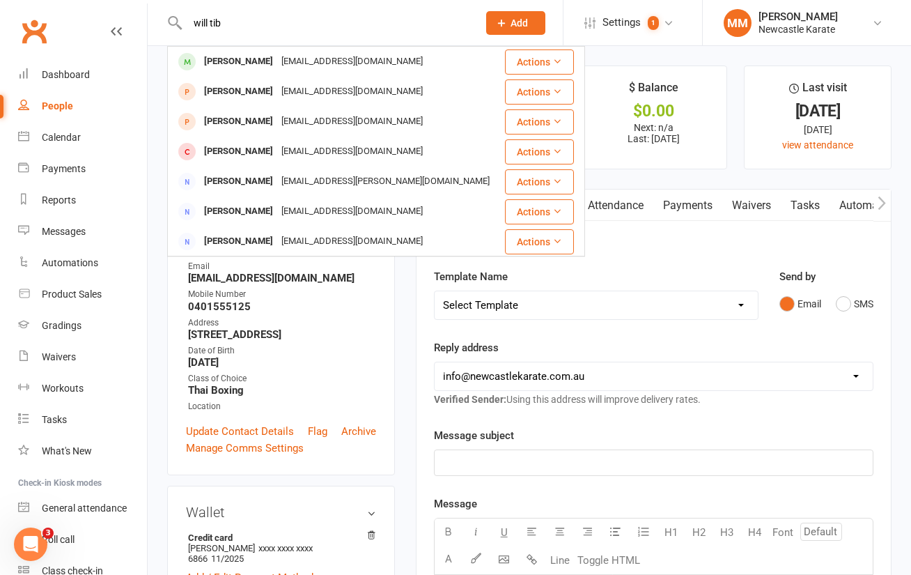
type input "will tib"
click at [242, 54] on div "[PERSON_NAME]" at bounding box center [238, 62] width 77 height 20
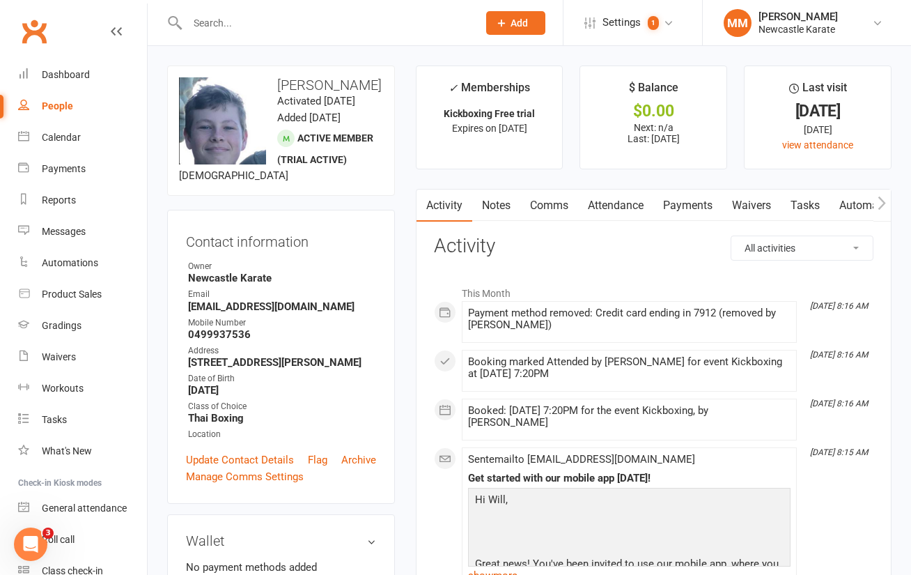
click at [559, 201] on link "Comms" at bounding box center [549, 206] width 58 height 32
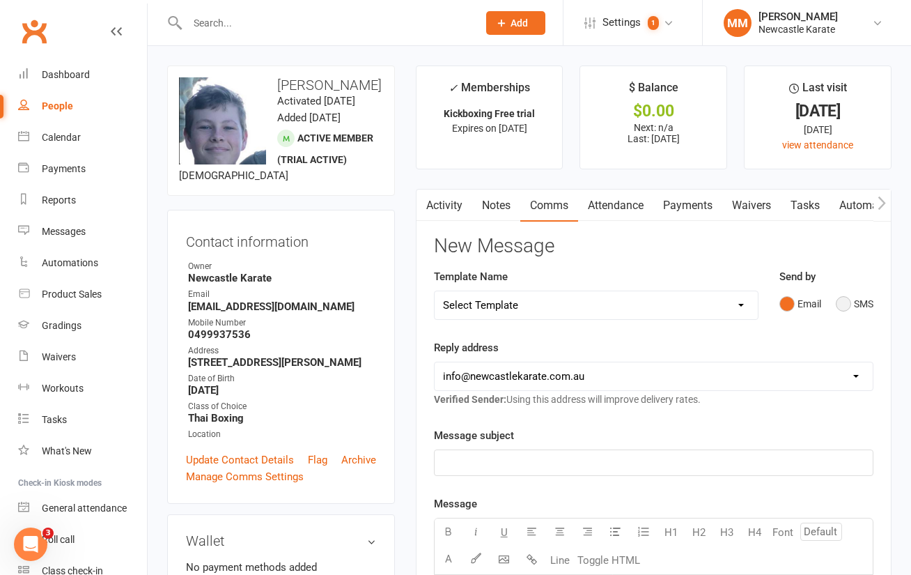
drag, startPoint x: 843, startPoint y: 297, endPoint x: 739, endPoint y: 354, distance: 118.5
click at [843, 297] on button "SMS" at bounding box center [855, 304] width 38 height 26
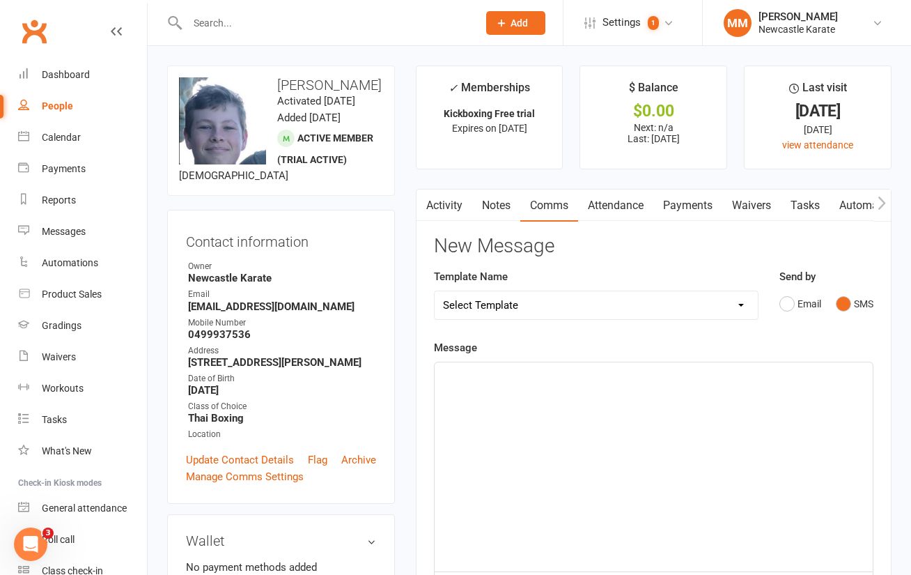
click at [508, 403] on div "﻿" at bounding box center [654, 466] width 438 height 209
paste div
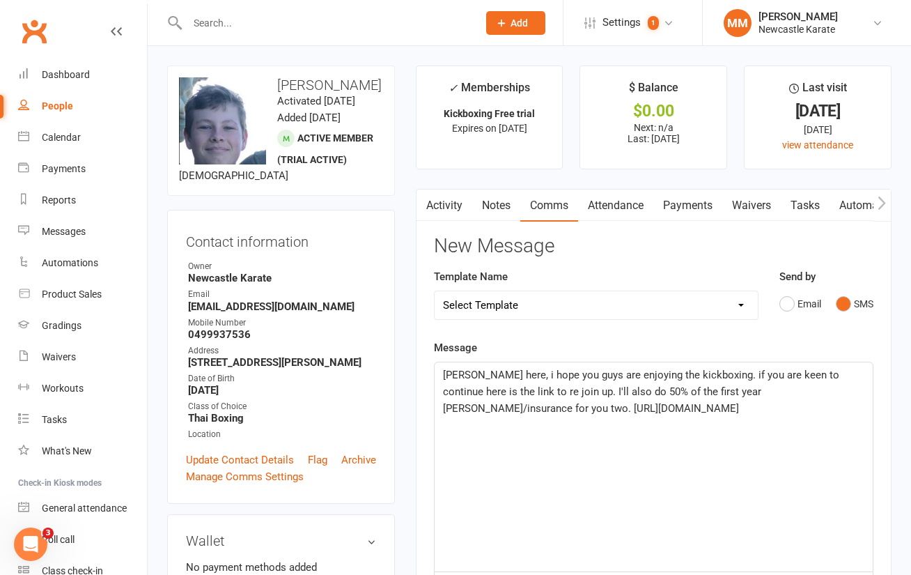
click at [443, 373] on span "Marc here, i hope you guys are enjoying the kickboxing. if you are keen to cont…" at bounding box center [642, 392] width 399 height 46
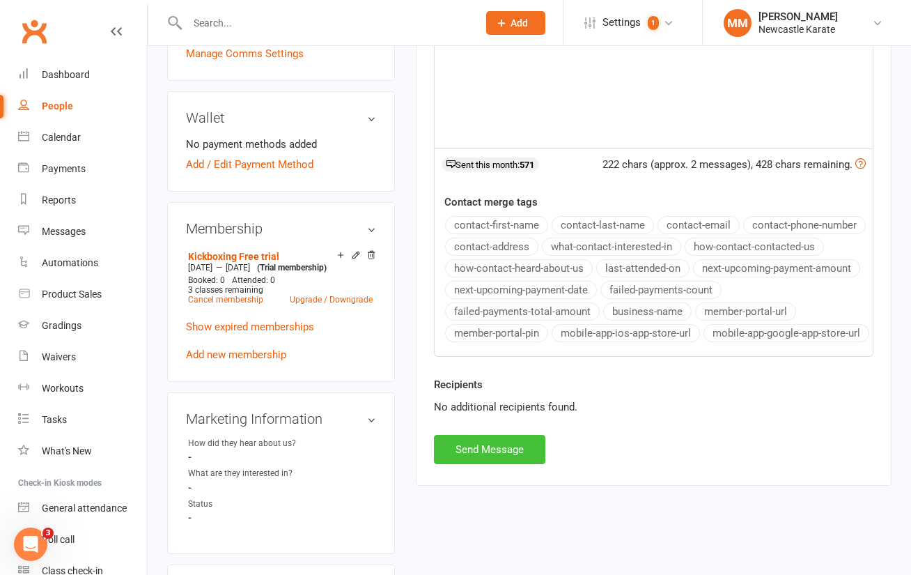
scroll to position [577, 0]
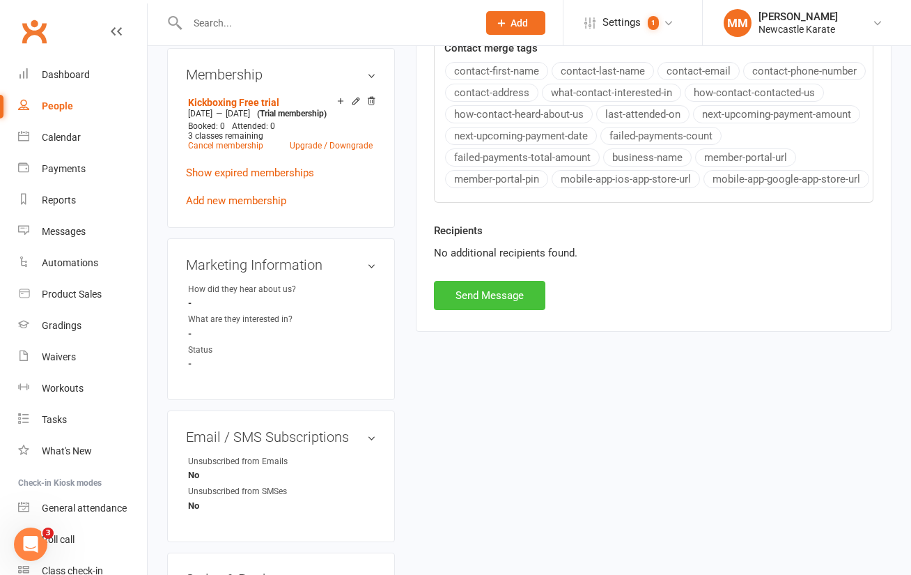
click at [513, 308] on button "Send Message" at bounding box center [489, 295] width 111 height 29
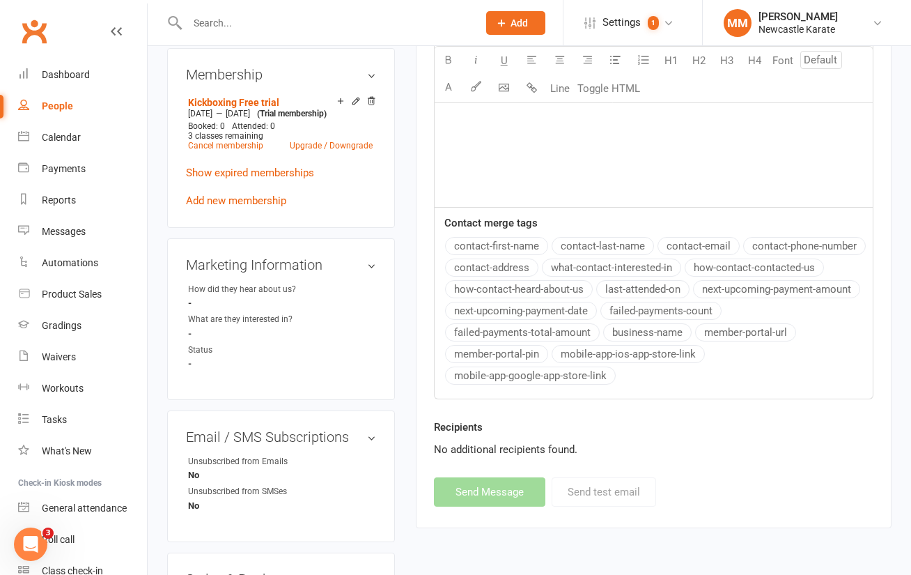
click at [38, 29] on link "Clubworx" at bounding box center [34, 31] width 35 height 35
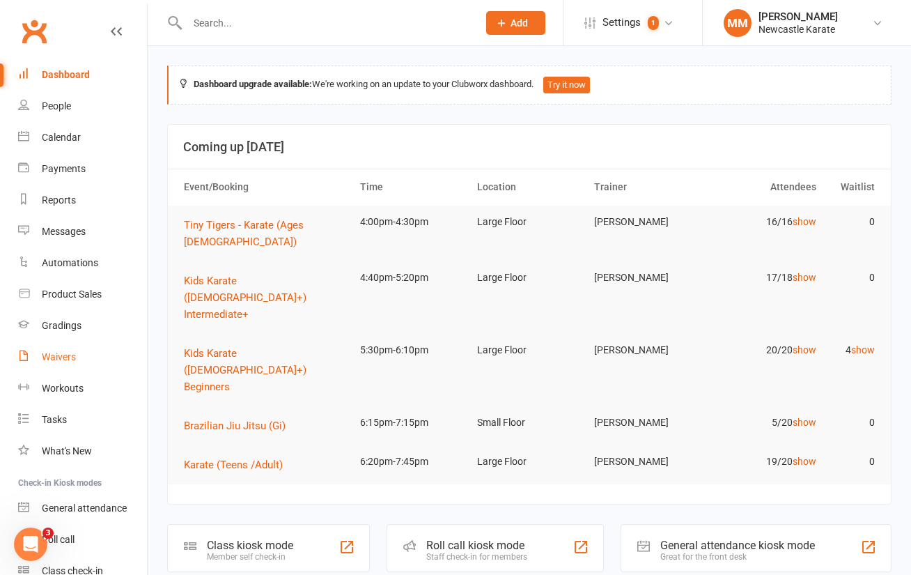
click at [70, 358] on div "Waivers" at bounding box center [59, 356] width 34 height 11
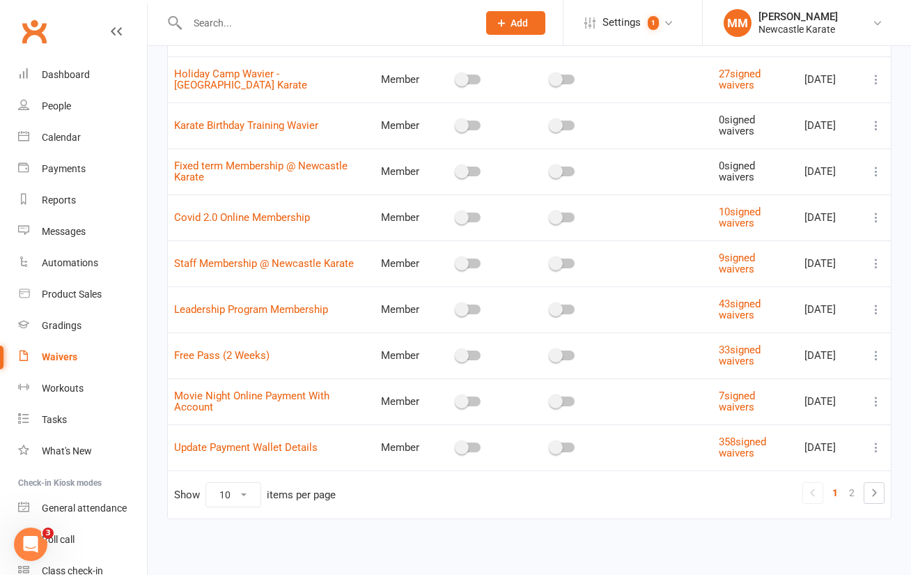
scroll to position [187, 0]
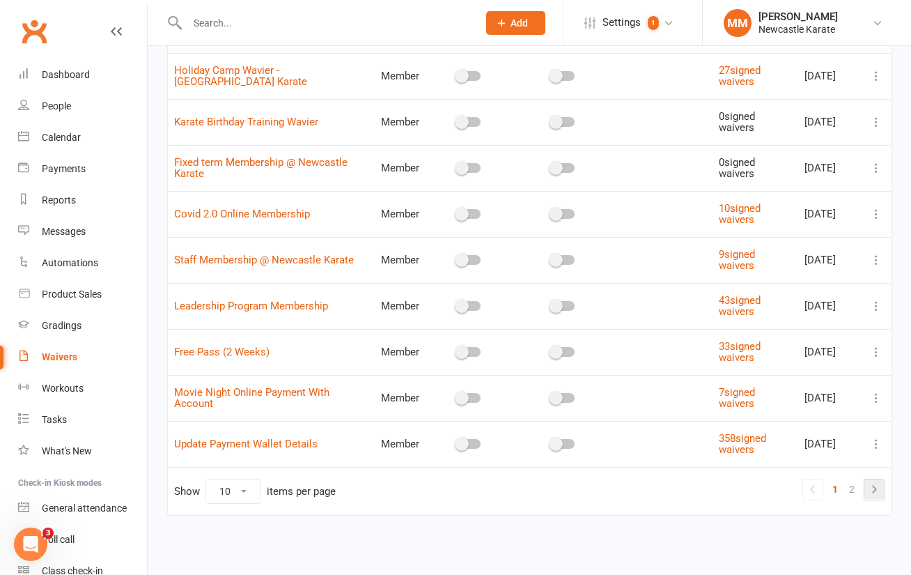
click at [872, 489] on icon at bounding box center [874, 489] width 17 height 17
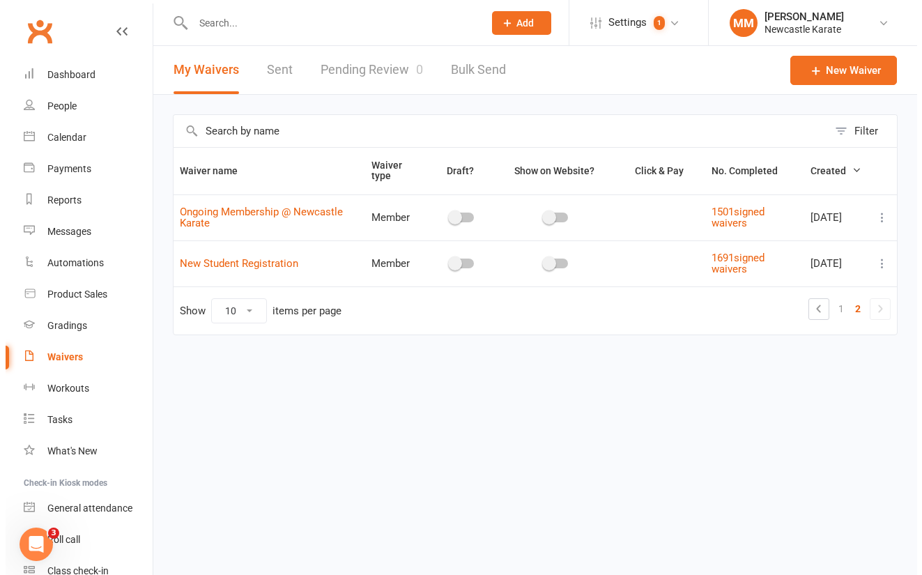
scroll to position [0, 0]
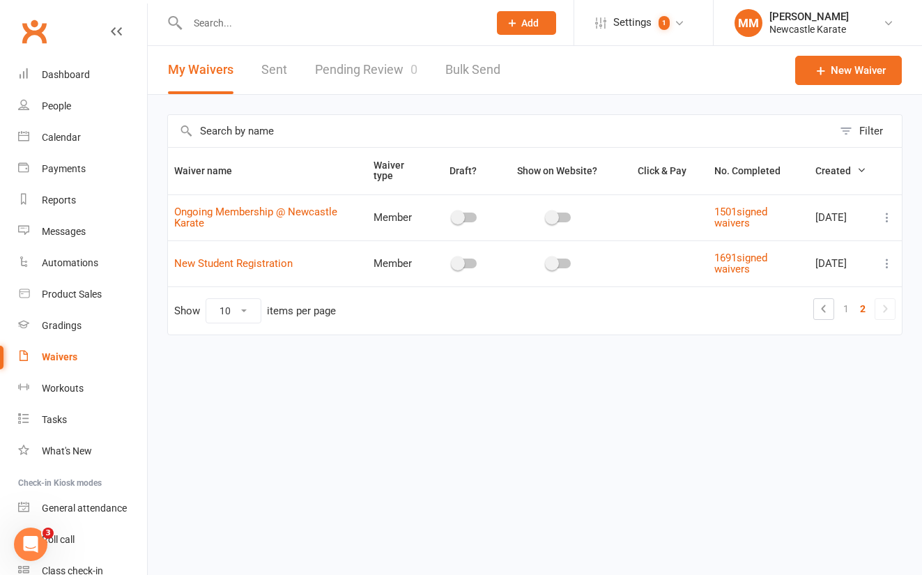
click at [881, 212] on icon at bounding box center [887, 217] width 14 height 14
drag, startPoint x: 798, startPoint y: 302, endPoint x: 697, endPoint y: 217, distance: 131.6
click at [797, 302] on link "Copy external link to clipboard" at bounding box center [813, 300] width 164 height 28
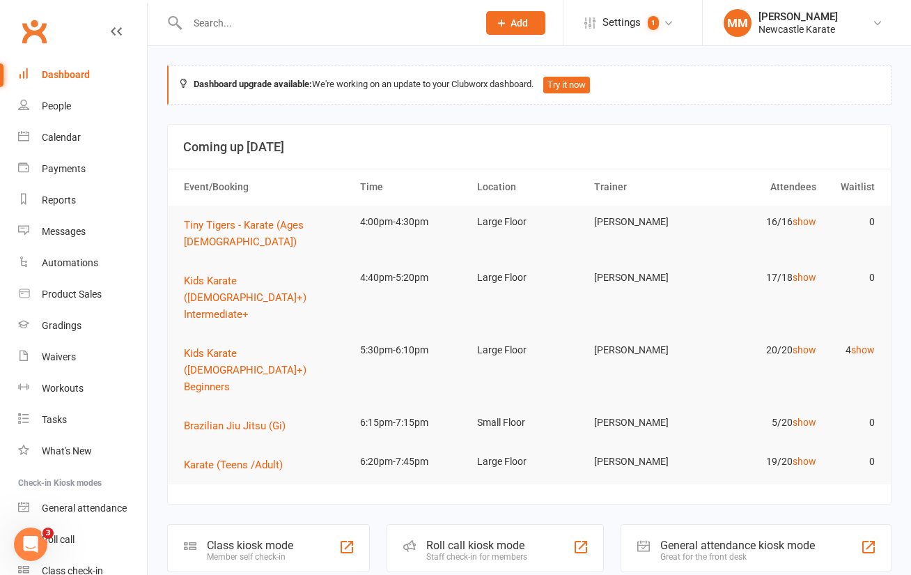
click at [29, 28] on link "Clubworx" at bounding box center [34, 31] width 35 height 35
click at [858, 344] on link "show" at bounding box center [863, 349] width 24 height 11
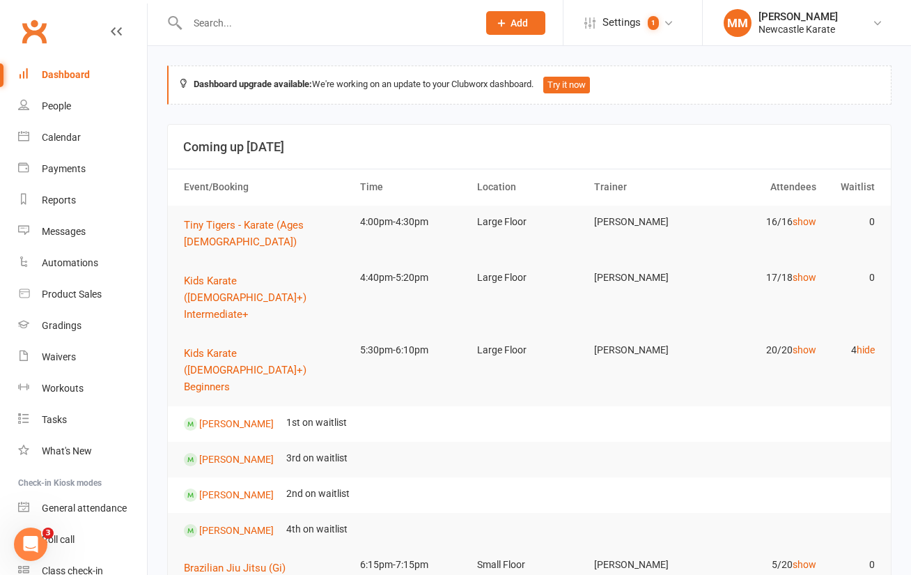
click at [36, 20] on link "Clubworx" at bounding box center [34, 31] width 35 height 35
